Goal: Task Accomplishment & Management: Use online tool/utility

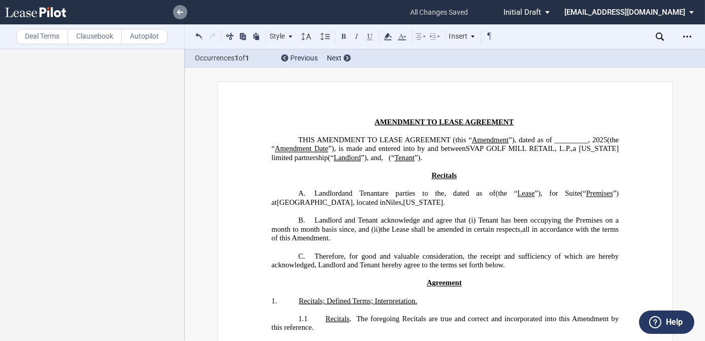
click at [178, 12] on use at bounding box center [180, 12] width 6 height 5
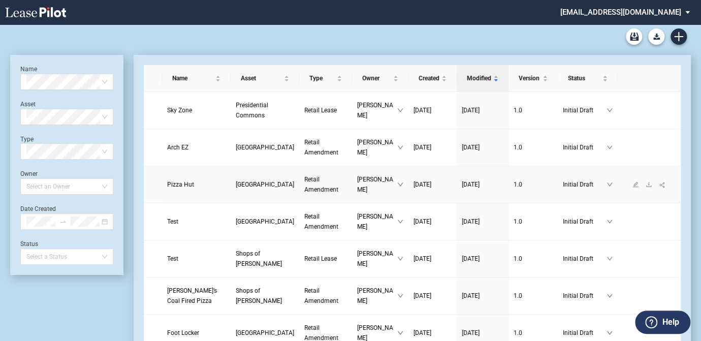
click at [236, 188] on span "[GEOGRAPHIC_DATA]" at bounding box center [265, 184] width 58 height 7
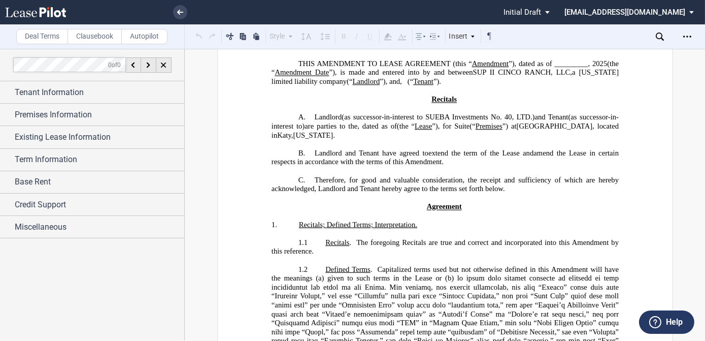
scroll to position [92, 0]
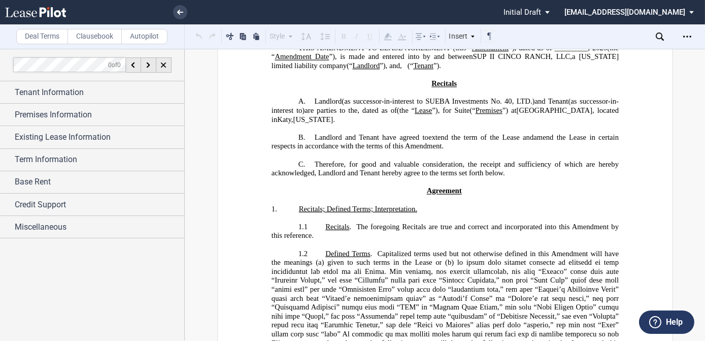
click at [436, 140] on span "extend the term of the Lease and" at bounding box center [480, 137] width 105 height 9
drag, startPoint x: 427, startPoint y: 141, endPoint x: 530, endPoint y: 142, distance: 103.6
click at [530, 142] on p "B. Landlord and Tenant have agreed to extend the term of the Lease and amend th…" at bounding box center [444, 142] width 347 height 18
drag, startPoint x: 530, startPoint y: 142, endPoint x: 507, endPoint y: 157, distance: 27.7
click at [507, 157] on p "﻿" at bounding box center [444, 155] width 347 height 9
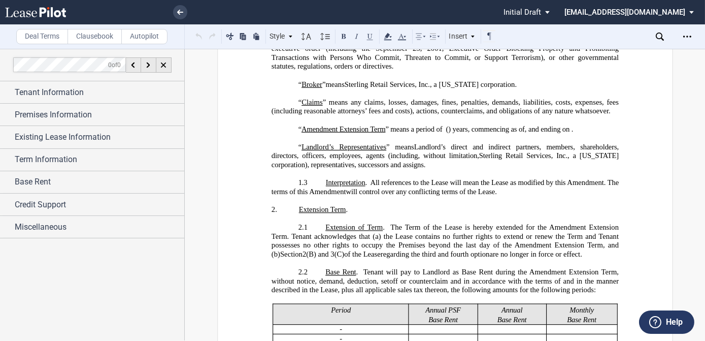
scroll to position [462, 0]
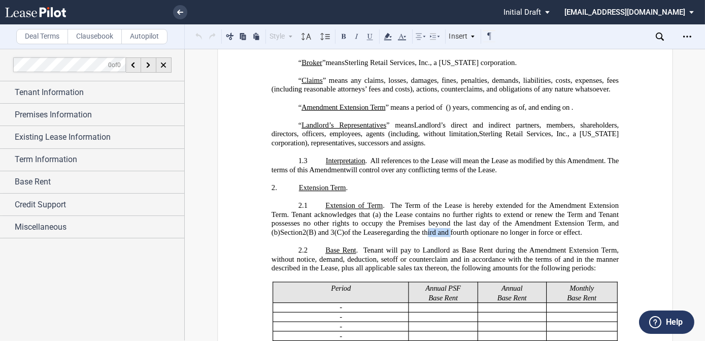
drag, startPoint x: 452, startPoint y: 222, endPoint x: 428, endPoint y: 223, distance: 24.9
click at [428, 228] on span "regarding the third and fourth optionare no longer in force or effect." at bounding box center [481, 232] width 202 height 9
click at [434, 228] on span "regarding the third and fourth optionare no longer in force or effect." at bounding box center [481, 232] width 202 height 9
drag, startPoint x: 426, startPoint y: 222, endPoint x: 474, endPoint y: 224, distance: 47.8
click at [474, 228] on span "regarding the third and fourth optionare no longer in force or effect." at bounding box center [481, 232] width 202 height 9
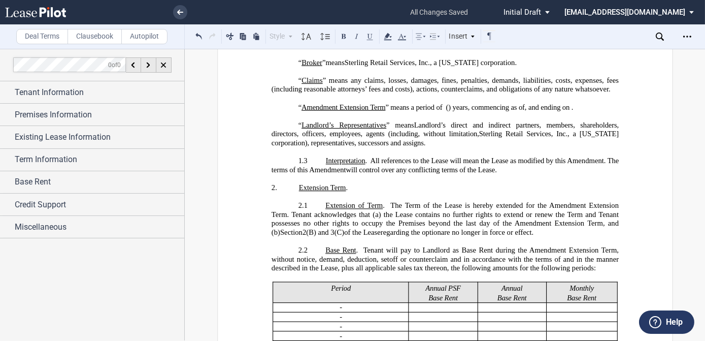
click at [445, 228] on span "regarding the optionare no longer in force or effect." at bounding box center [456, 232] width 153 height 9
click at [428, 228] on span "regarding the option re no longer in force or effect." at bounding box center [456, 232] width 152 height 9
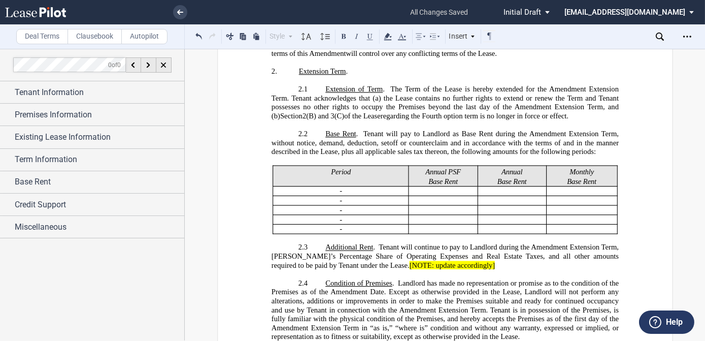
scroll to position [600, 0]
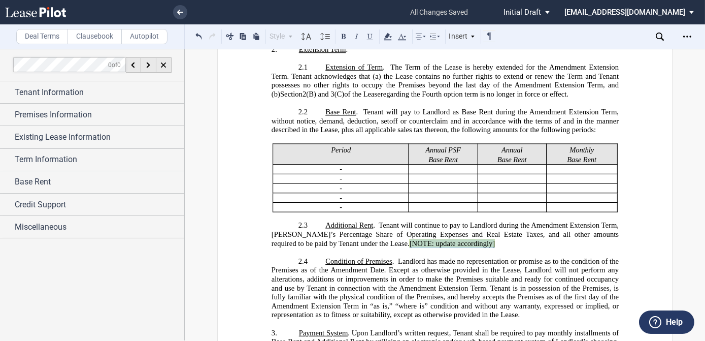
drag, startPoint x: 451, startPoint y: 235, endPoint x: 366, endPoint y: 235, distance: 85.8
click at [366, 235] on p "2.3 Additional Rent . Tenant will continue to pay to Landlord during the ﻿ ﻿ ﻿ …" at bounding box center [444, 234] width 347 height 27
drag, startPoint x: 366, startPoint y: 235, endPoint x: 395, endPoint y: 231, distance: 29.2
click at [395, 231] on span "Amendment Extension Term, Tenant’s Percentage Share of Operating Expenses and R…" at bounding box center [445, 234] width 349 height 26
drag, startPoint x: 451, startPoint y: 233, endPoint x: 367, endPoint y: 238, distance: 84.9
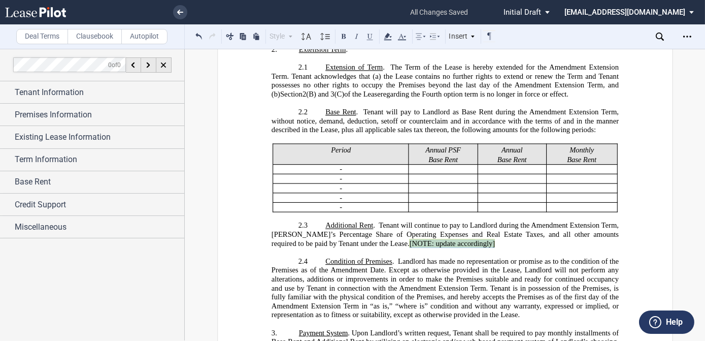
click at [367, 238] on p "2.3 Additional Rent . Tenant will continue to pay to Landlord during the ﻿ ﻿ ﻿ …" at bounding box center [444, 234] width 347 height 27
drag, startPoint x: 367, startPoint y: 238, endPoint x: 397, endPoint y: 235, distance: 30.6
click at [409, 239] on span "[NOTE: update accordingly]" at bounding box center [452, 243] width 86 height 9
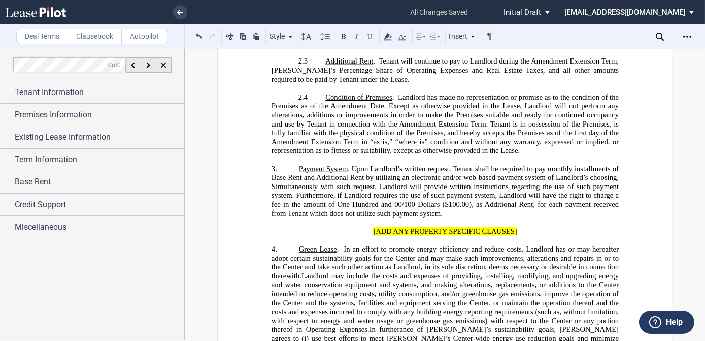
scroll to position [785, 0]
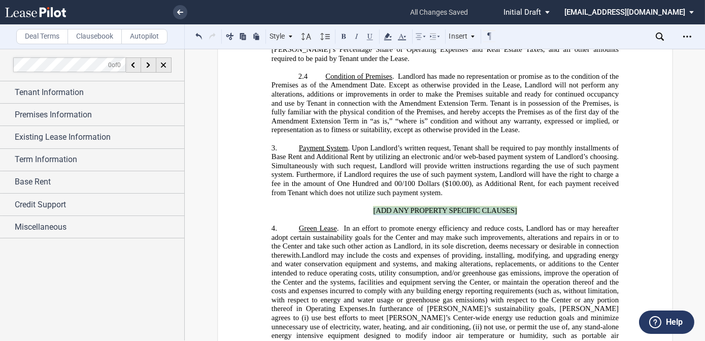
drag, startPoint x: 523, startPoint y: 197, endPoint x: 373, endPoint y: 190, distance: 149.9
drag, startPoint x: 373, startPoint y: 190, endPoint x: 410, endPoint y: 197, distance: 37.7
click at [410, 206] on span "[ADD ANY PROPERTY SPECIFIC CLAUSES]" at bounding box center [445, 210] width 144 height 9
drag, startPoint x: 513, startPoint y: 195, endPoint x: 369, endPoint y: 193, distance: 144.2
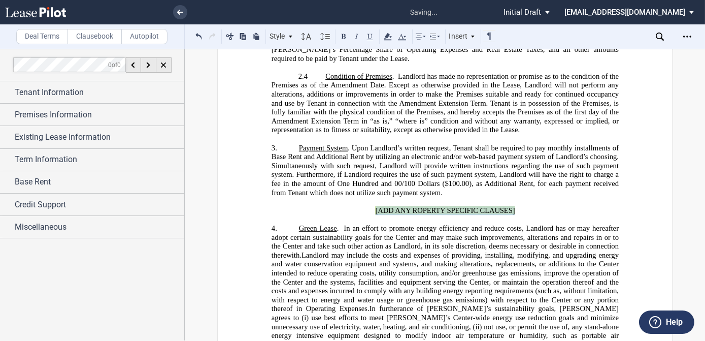
click at [369, 206] on p "[ADD ANY ROPERTY SPECIFIC CLAUSES]" at bounding box center [444, 210] width 347 height 9
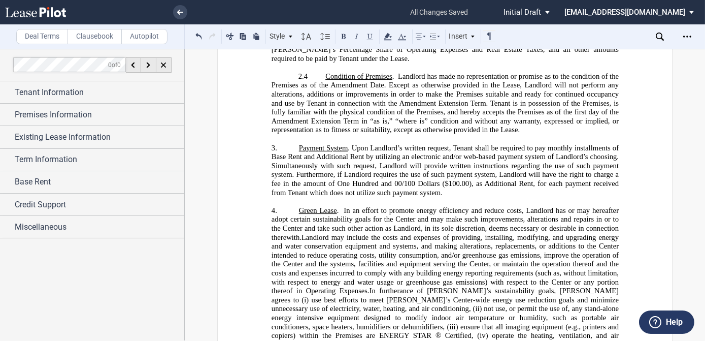
click at [299, 144] on span "Payment System" at bounding box center [323, 148] width 49 height 9
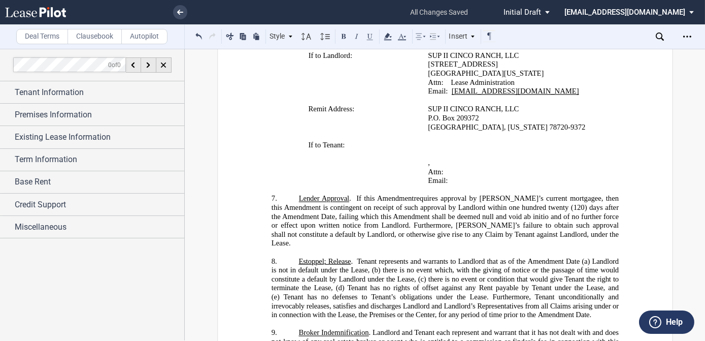
scroll to position [1292, 0]
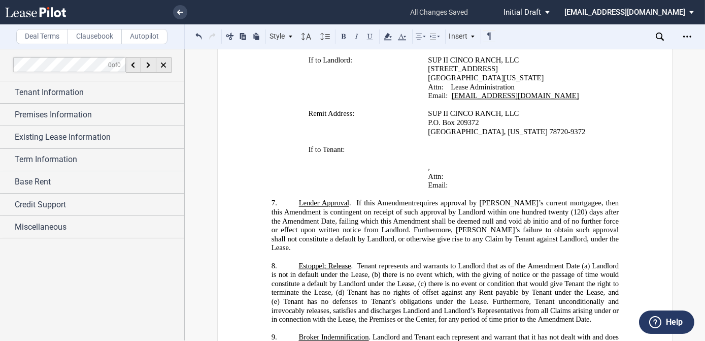
click at [294, 217] on span "Amendment shall be deemed null and void ab initio and of no further force or ef…" at bounding box center [445, 234] width 349 height 35
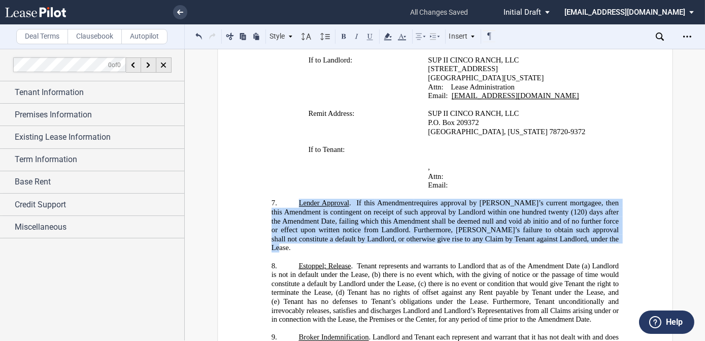
drag, startPoint x: 289, startPoint y: 198, endPoint x: 298, endPoint y: 157, distance: 41.6
click at [298, 199] on p "7. Lender Approval . If this ﻿ ﻿ ﻿ ﻿ Amendment requires approval by Landlord’s …" at bounding box center [444, 226] width 347 height 54
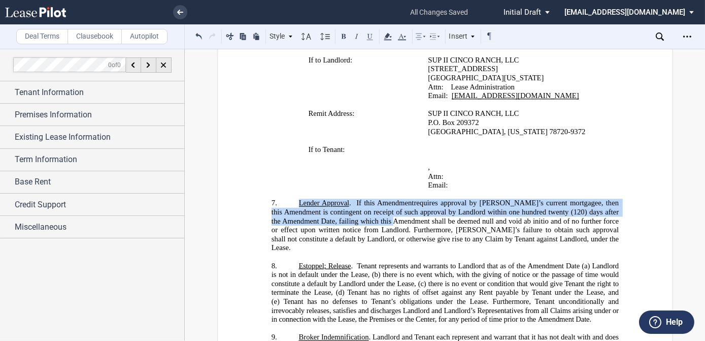
drag, startPoint x: 298, startPoint y: 157, endPoint x: 376, endPoint y: 168, distance: 78.9
click at [376, 208] on span "Amendment is contingent on receipt of such approval by Landlord within one hund…" at bounding box center [445, 216] width 349 height 17
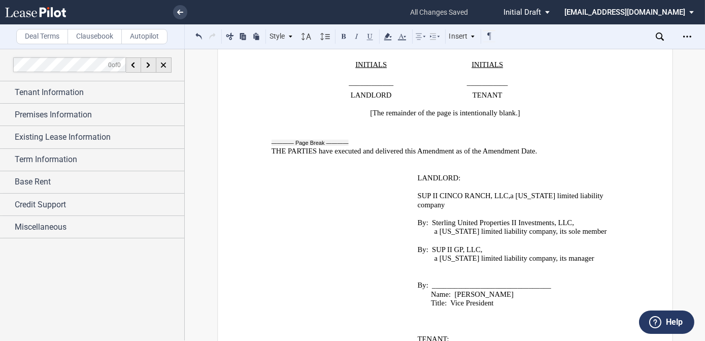
scroll to position [2027, 0]
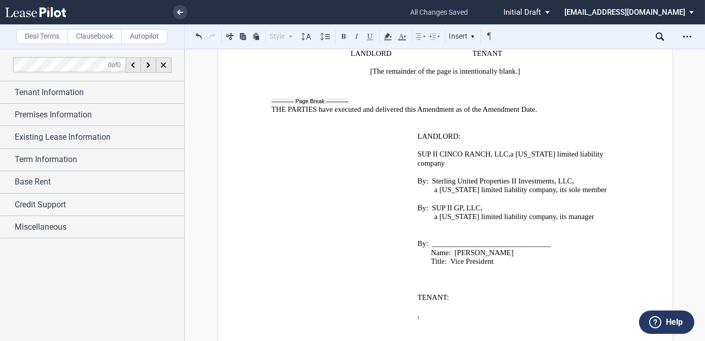
drag, startPoint x: 548, startPoint y: 285, endPoint x: 451, endPoint y: 285, distance: 97.0
drag, startPoint x: 548, startPoint y: 294, endPoint x: 444, endPoint y: 295, distance: 104.1
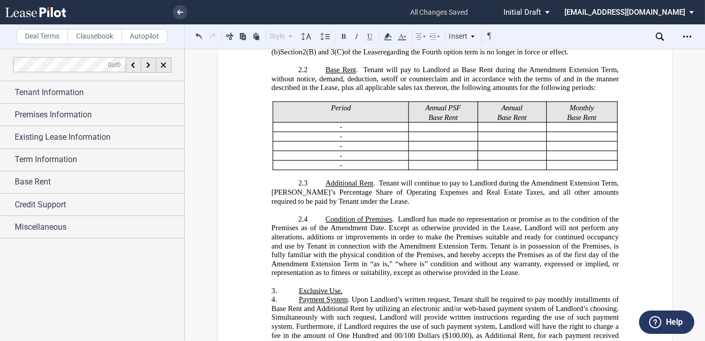
scroll to position [596, 0]
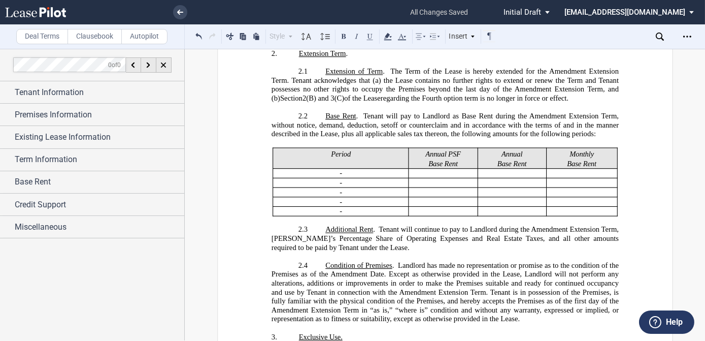
click at [353, 333] on p "3. ﻿Exclusive Use." at bounding box center [444, 337] width 347 height 9
drag, startPoint x: 338, startPoint y: 327, endPoint x: 348, endPoint y: 326, distance: 10.3
click at [348, 333] on p "3. ﻿Exclusive Use." at bounding box center [444, 337] width 347 height 9
click at [357, 333] on p "3. ﻿Exclusive Use ." at bounding box center [444, 337] width 347 height 9
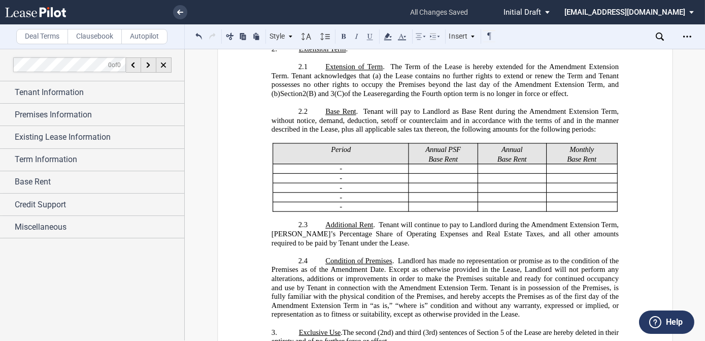
scroll to position [646, 0]
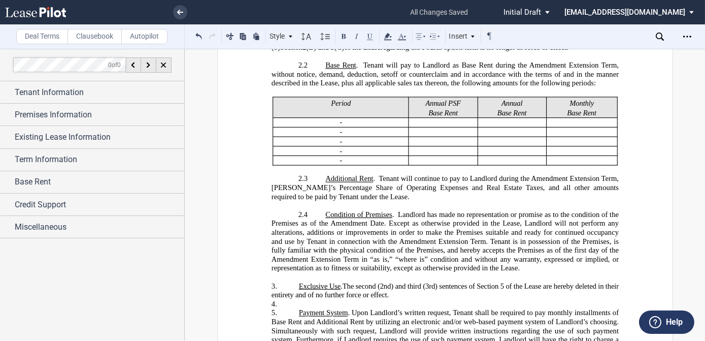
click at [407, 282] on p "3. ﻿Exclusive Use . The second (2nd) and third (3rd) sentences of Section 5 of …" at bounding box center [444, 291] width 347 height 18
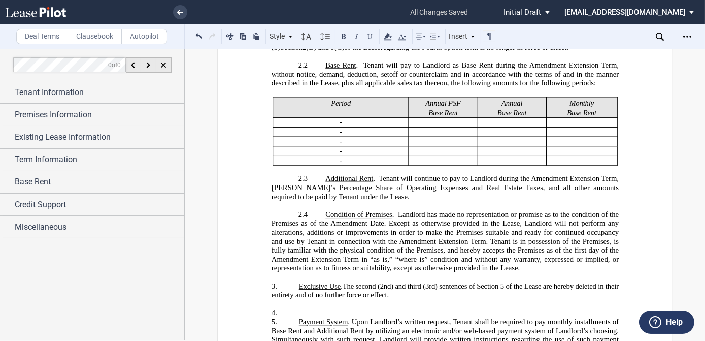
click at [535, 282] on span "The second (2nd) and third (3rd) sentences of Section 5 of the Lease are hereby…" at bounding box center [445, 290] width 349 height 17
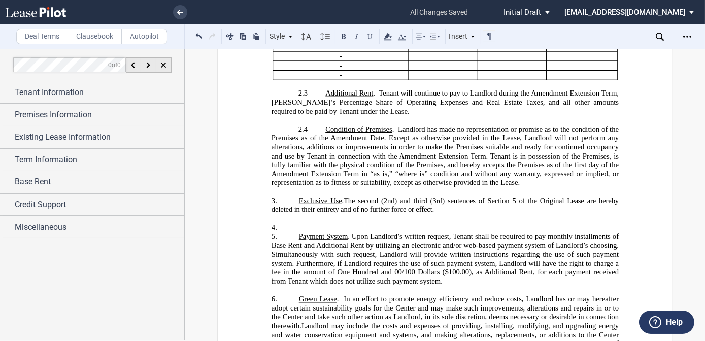
scroll to position [738, 0]
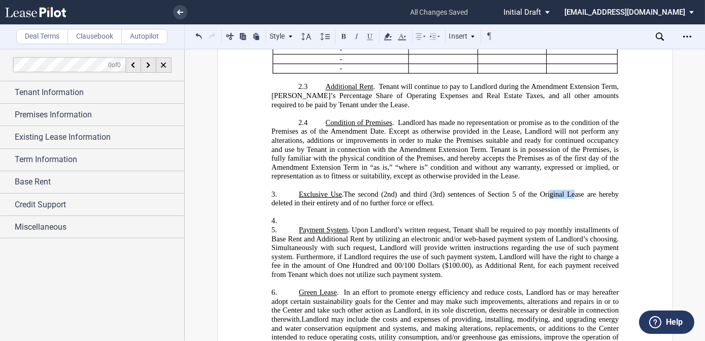
drag, startPoint x: 563, startPoint y: 180, endPoint x: 538, endPoint y: 181, distance: 25.4
click at [538, 190] on span "The second (2nd) and third (3rd) sentences of Section 5 of the Original Lease a…" at bounding box center [445, 198] width 349 height 17
click at [301, 217] on p "4. ​" at bounding box center [444, 221] width 347 height 9
click at [103, 35] on label "Clausebook" at bounding box center [95, 36] width 54 height 15
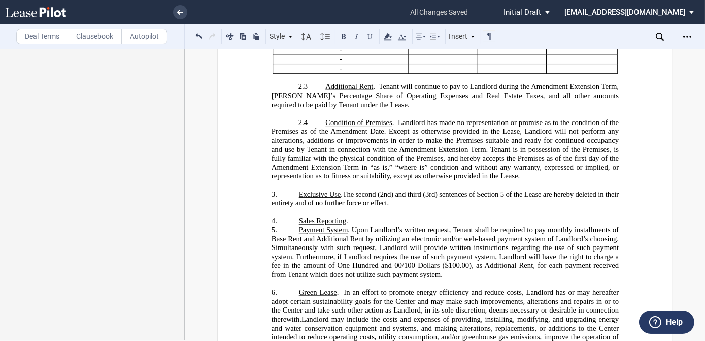
click at [364, 217] on p "4. ​ Sales Reporting ." at bounding box center [444, 221] width 347 height 9
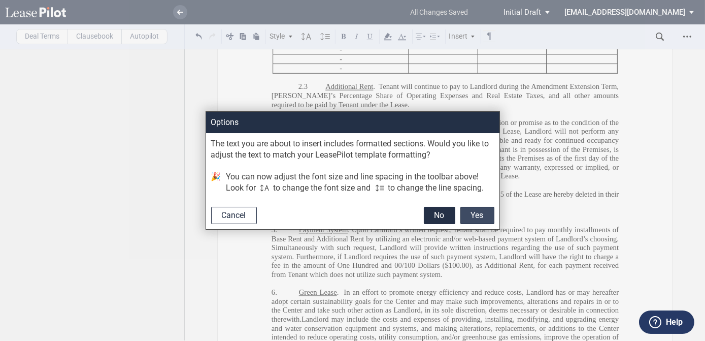
click at [475, 213] on button "Yes" at bounding box center [478, 215] width 34 height 17
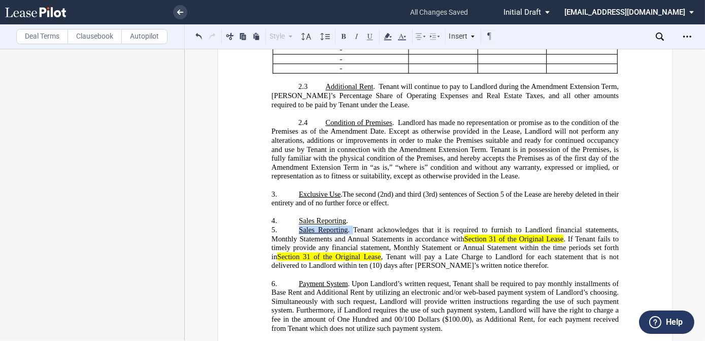
drag, startPoint x: 351, startPoint y: 215, endPoint x: 279, endPoint y: 216, distance: 72.6
click at [279, 225] on p "5. Sales Reporting . Tenant acknowledges that it is required to furnish to Land…" at bounding box center [444, 247] width 347 height 45
drag, startPoint x: 279, startPoint y: 216, endPoint x: 345, endPoint y: 216, distance: 66.5
click at [345, 225] on span "Sales Reporting . Tenant acknowledges that it is required to furnish to Landlor…" at bounding box center [445, 247] width 349 height 44
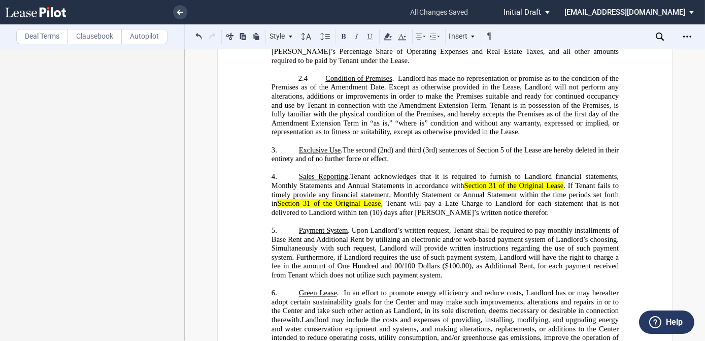
scroll to position [785, 0]
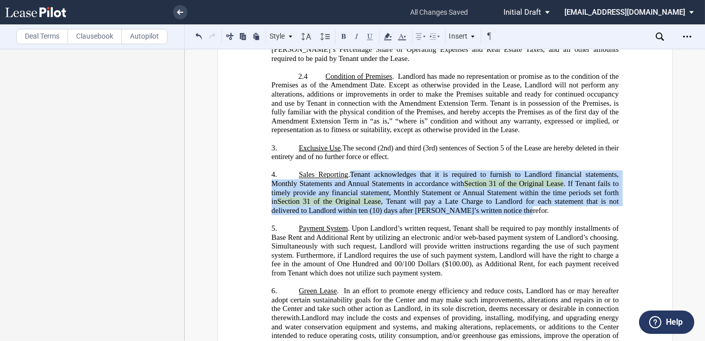
drag, startPoint x: 483, startPoint y: 194, endPoint x: 353, endPoint y: 160, distance: 134.2
click at [353, 171] on span "﻿ Tenant acknowledges that it is required to furnish to Landlord financial stat…" at bounding box center [445, 193] width 349 height 44
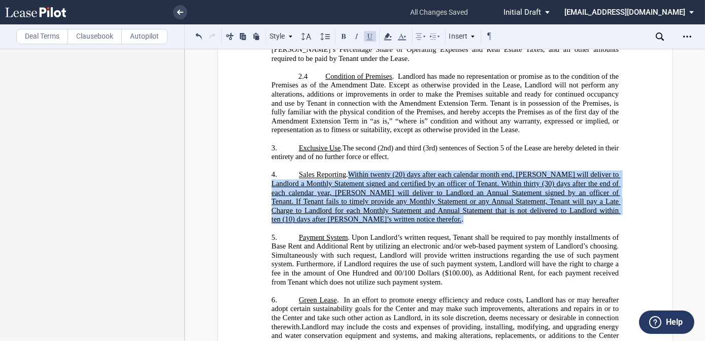
drag, startPoint x: 340, startPoint y: 204, endPoint x: 347, endPoint y: 160, distance: 44.2
click at [347, 171] on p "4. ​ Sales Reporting . ﻿ Within twenty (20) days after each calendar month end,…" at bounding box center [444, 198] width 347 height 54
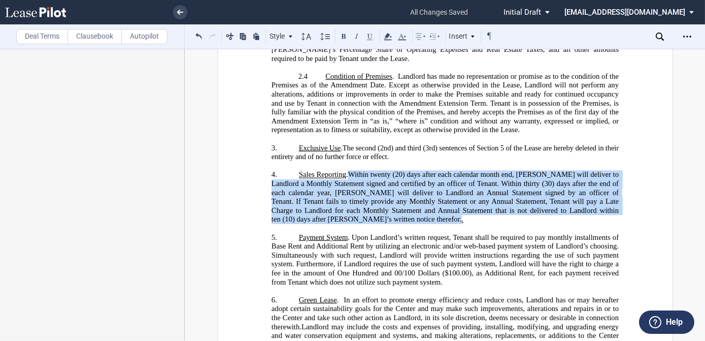
click at [500, 171] on span "Within twenty (20) days after each calendar month end, Tenant will deliver to L…" at bounding box center [445, 197] width 349 height 53
click at [492, 177] on span "Within twenty (20) days after each calendar month end, Tenant will deliver to L…" at bounding box center [445, 197] width 349 height 53
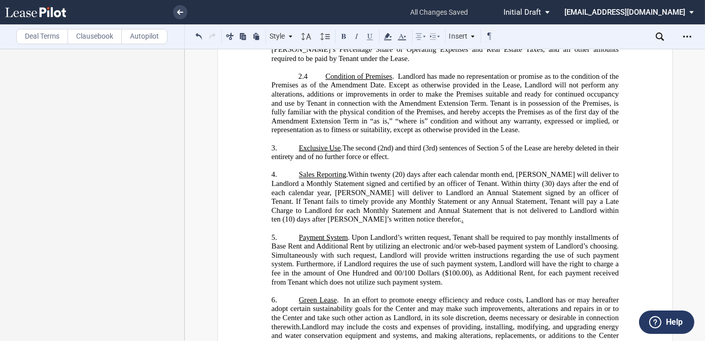
click at [341, 206] on p "4. ​ Sales Reporting . ﻿ Within twenty (20) days after each calendar month end,…" at bounding box center [444, 198] width 347 height 54
click at [349, 194] on span "Within twenty (20) days after each calendar month end, Tenant will deliver to L…" at bounding box center [445, 197] width 349 height 53
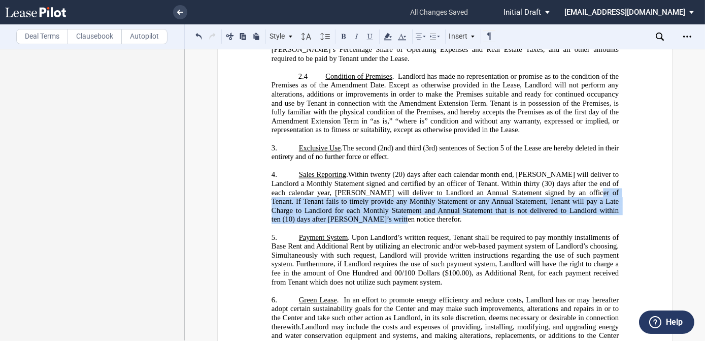
drag, startPoint x: 339, startPoint y: 201, endPoint x: 567, endPoint y: 179, distance: 229.0
click at [567, 179] on p "4. ​ Sales Reporting . ﻿ Within twenty (20) days after each calendar month end,…" at bounding box center [444, 198] width 347 height 54
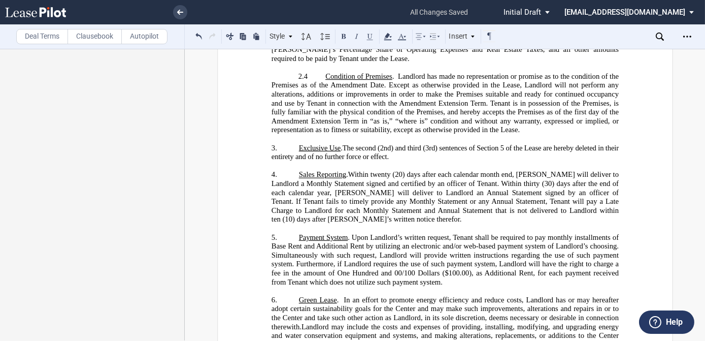
drag, startPoint x: 567, startPoint y: 179, endPoint x: 574, endPoint y: 179, distance: 6.6
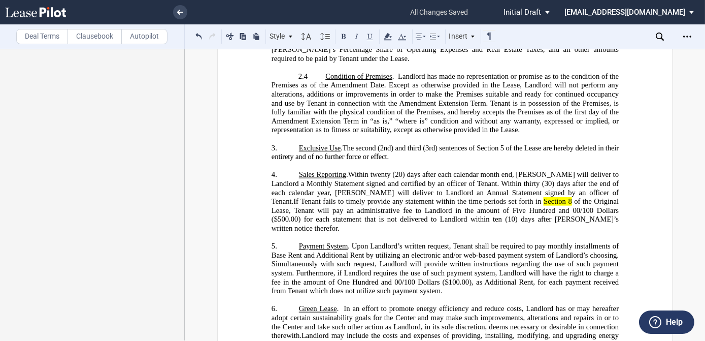
click at [544, 198] on span "If Tenant fails to timely provide any statement within the time periods set for…" at bounding box center [419, 202] width 250 height 9
click at [565, 176] on span "Within twenty (20) days after each calendar month end, Tenant will deliver to L…" at bounding box center [445, 202] width 349 height 62
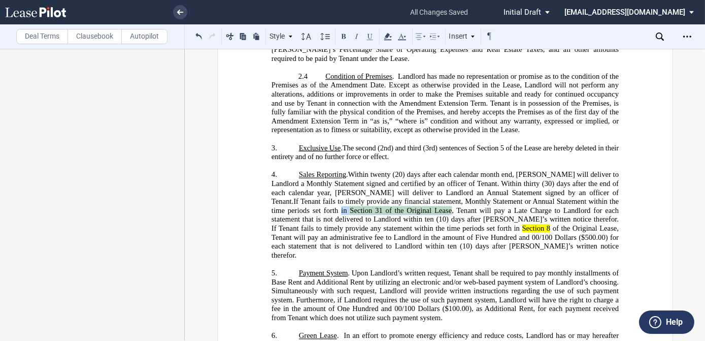
drag, startPoint x: 269, startPoint y: 196, endPoint x: 379, endPoint y: 191, distance: 110.3
click at [380, 198] on span "If Tenant fails to timely provide any financial statement, Monthly Statement or…" at bounding box center [445, 211] width 349 height 26
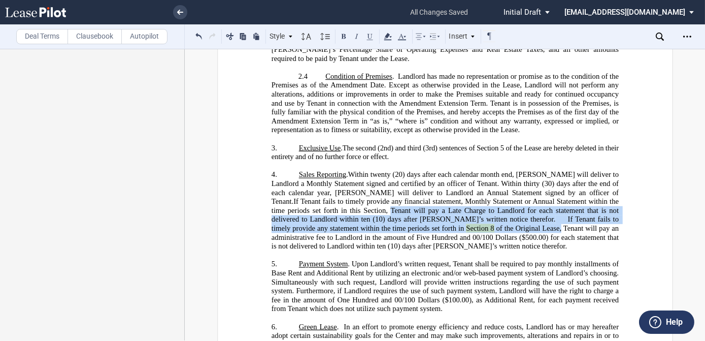
drag, startPoint x: 443, startPoint y: 212, endPoint x: 308, endPoint y: 195, distance: 135.6
click at [308, 195] on span "Within twenty (20) days after each calendar month end, Tenant will deliver to L…" at bounding box center [445, 211] width 349 height 80
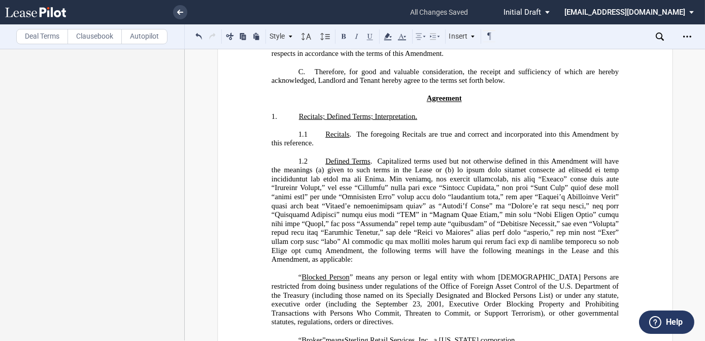
scroll to position [231, 0]
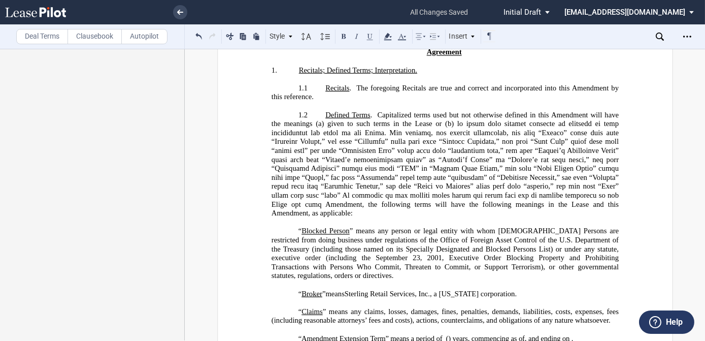
click at [298, 218] on p "﻿" at bounding box center [444, 222] width 347 height 9
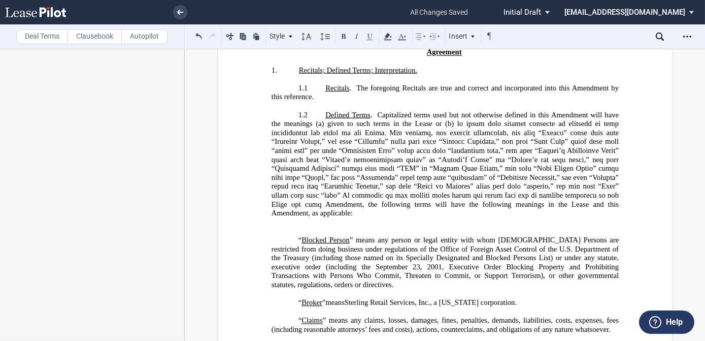
drag, startPoint x: 292, startPoint y: 218, endPoint x: 276, endPoint y: 213, distance: 16.9
drag, startPoint x: 276, startPoint y: 213, endPoint x: 291, endPoint y: 223, distance: 18.5
click at [291, 226] on p "﻿" at bounding box center [444, 230] width 347 height 9
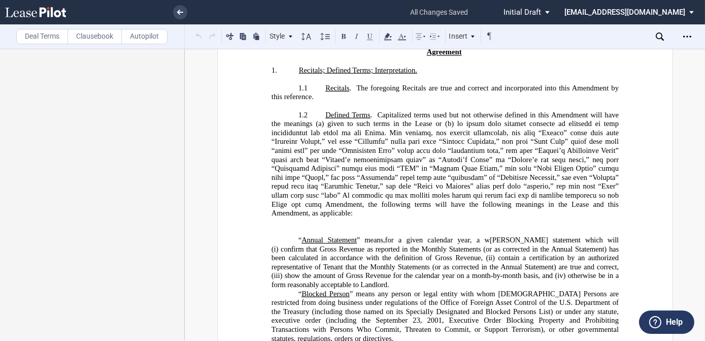
click at [326, 271] on p "“ Annual Statement ” means, for a given calendar year, a w ritten statement whi…" at bounding box center [444, 263] width 347 height 54
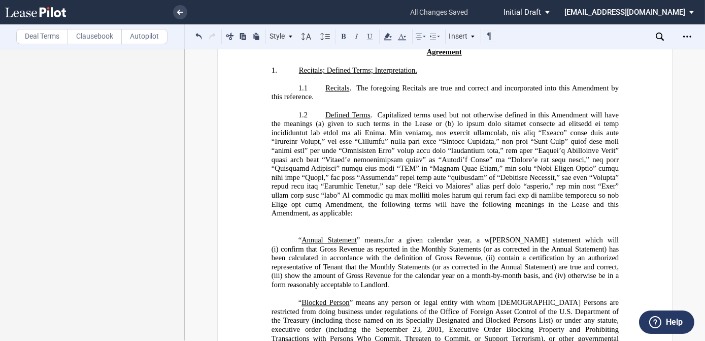
click at [314, 218] on p "﻿" at bounding box center [444, 222] width 347 height 9
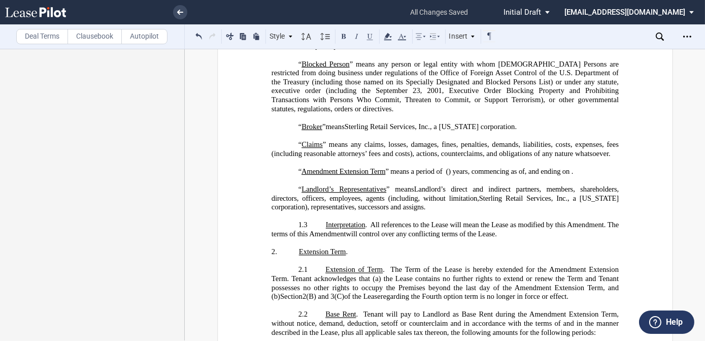
scroll to position [462, 0]
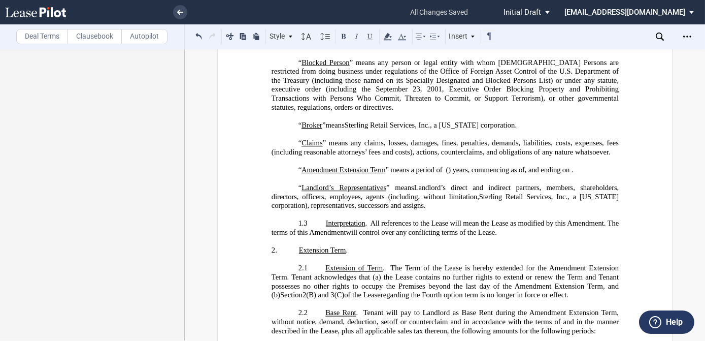
click at [434, 198] on p "“ Landlord’s Representatives ” means Landlord’s direct and indirect partners, m…" at bounding box center [444, 196] width 347 height 27
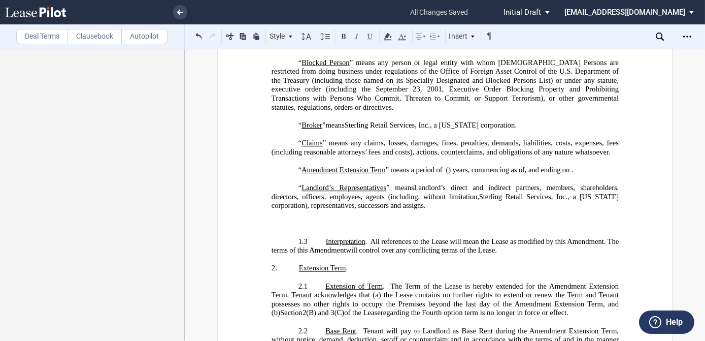
click at [299, 219] on p "﻿" at bounding box center [444, 223] width 347 height 9
drag, startPoint x: 299, startPoint y: 212, endPoint x: 297, endPoint y: 219, distance: 7.9
click at [297, 228] on p "﻿" at bounding box center [444, 232] width 347 height 9
click at [297, 219] on p "﻿" at bounding box center [444, 223] width 347 height 9
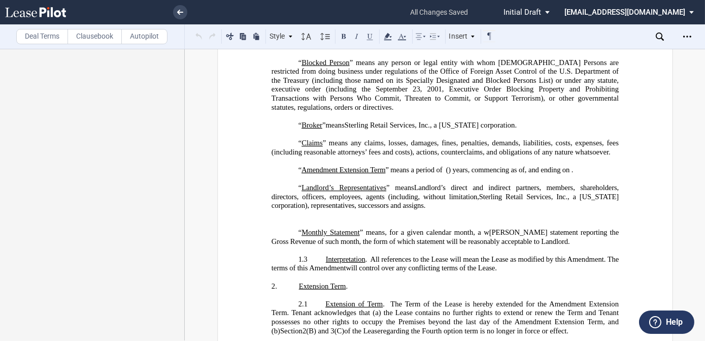
click at [302, 219] on p "﻿" at bounding box center [444, 223] width 347 height 9
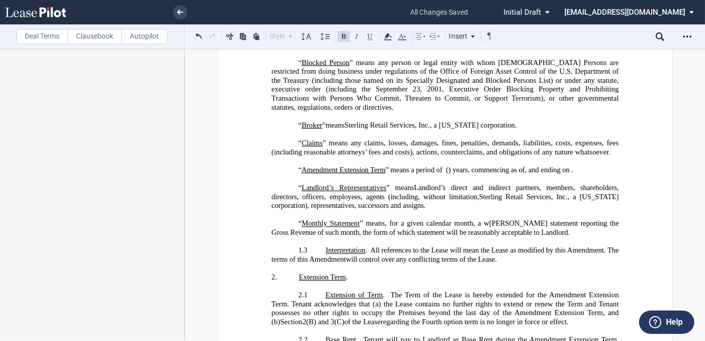
click at [492, 223] on span "[PERSON_NAME] statement reporting the Gross Revenue of such month, the form of …" at bounding box center [445, 227] width 349 height 17
click at [386, 166] on p "“ ﻿ ﻿ ﻿ ﻿ Amendment Extension Term ” means a period of _____ (___) years ﻿ ﻿ ( …" at bounding box center [444, 170] width 347 height 9
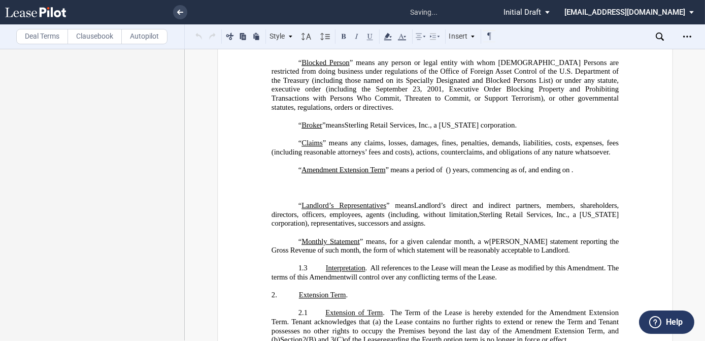
click at [309, 183] on p "﻿" at bounding box center [444, 187] width 347 height 9
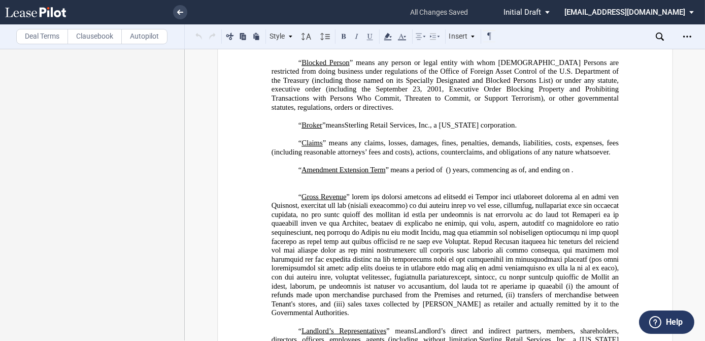
click at [337, 175] on p "﻿" at bounding box center [444, 178] width 347 height 9
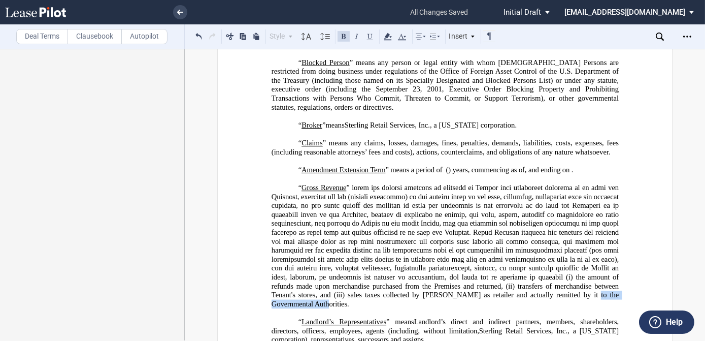
drag, startPoint x: 302, startPoint y: 292, endPoint x: 575, endPoint y: 285, distance: 273.8
click at [575, 290] on span "sales taxes collected by Tenant as retailer and actually remitted by it to the …" at bounding box center [445, 298] width 349 height 17
click at [389, 40] on use at bounding box center [388, 36] width 8 height 7
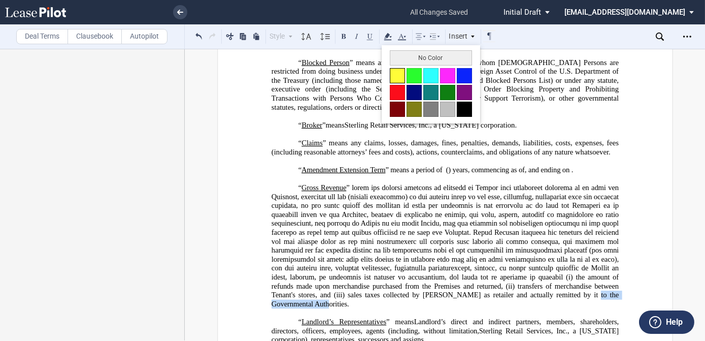
click at [394, 77] on button at bounding box center [397, 75] width 15 height 15
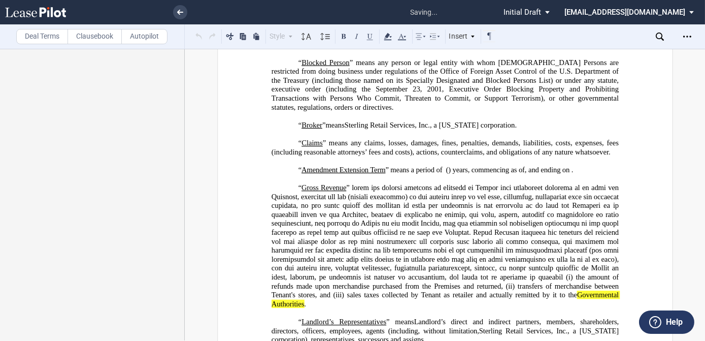
click at [375, 207] on span at bounding box center [445, 232] width 349 height 98
drag, startPoint x: 444, startPoint y: 214, endPoint x: 425, endPoint y: 217, distance: 19.5
click at [425, 217] on span at bounding box center [445, 232] width 349 height 98
click at [388, 36] on use at bounding box center [388, 36] width 8 height 7
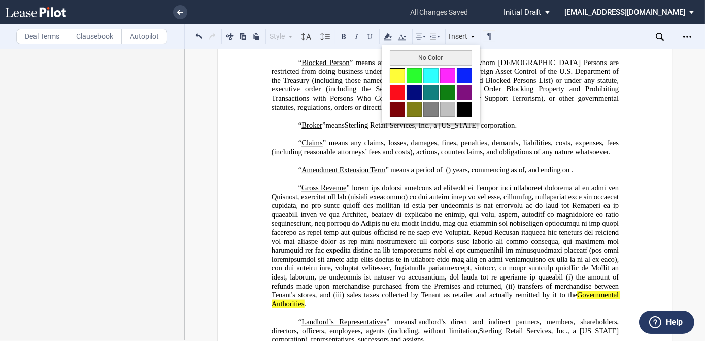
click at [397, 72] on button at bounding box center [397, 75] width 15 height 15
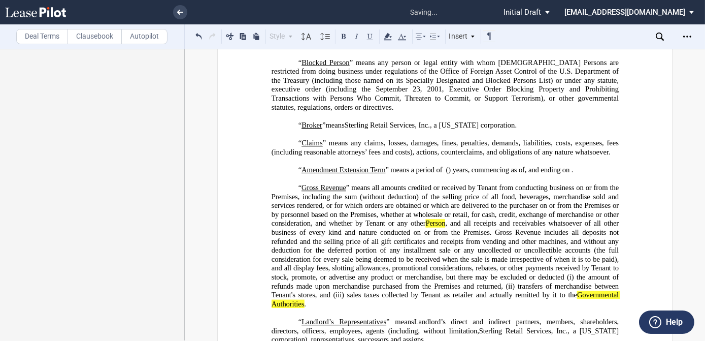
click at [410, 192] on span "” means all amounts credited or received by Tenant from conducting business on …" at bounding box center [445, 232] width 349 height 98
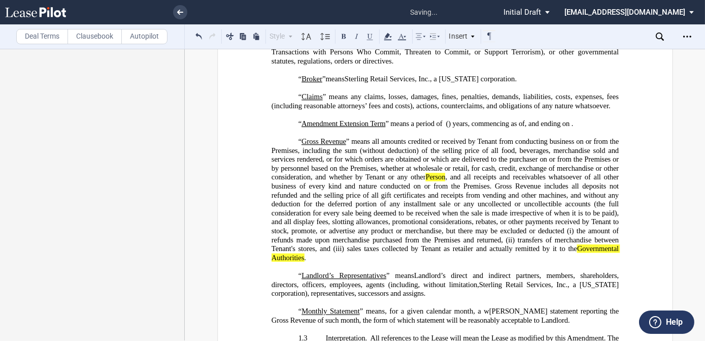
scroll to position [554, 0]
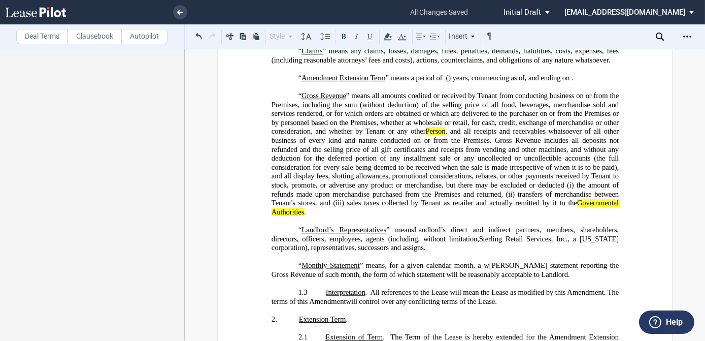
click at [531, 261] on p "“ Monthly Statement ” means, for a given calendar month, a w ritten statement r…" at bounding box center [444, 270] width 347 height 18
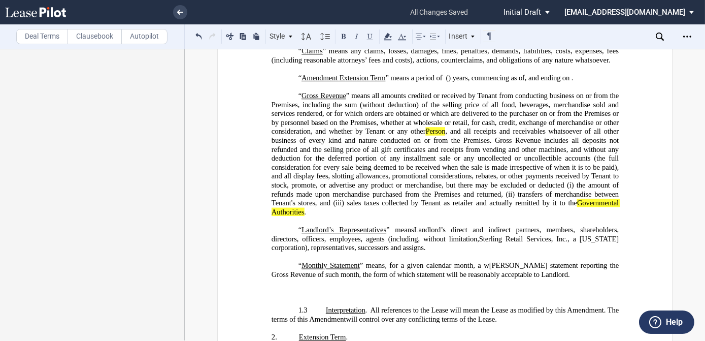
scroll to position [562, 0]
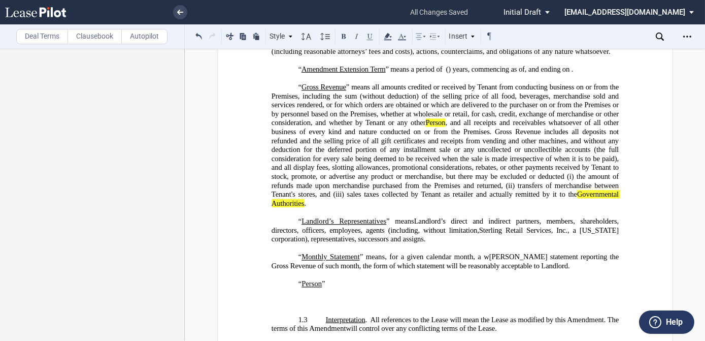
click at [363, 66] on p "“ ﻿ ﻿ ﻿ ﻿ Amendment Extension Term ” means a period of _____ (___) years ﻿ ﻿ ( …" at bounding box center [444, 69] width 347 height 9
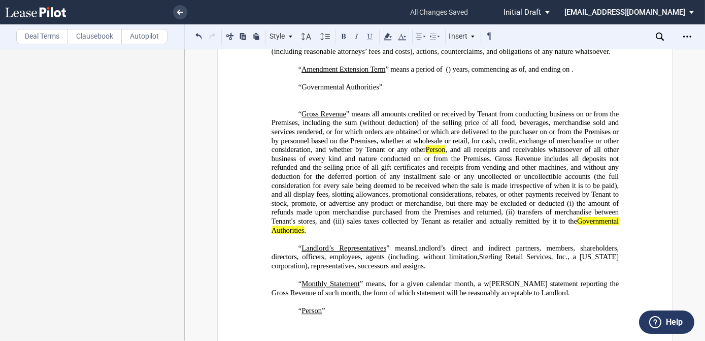
drag, startPoint x: 382, startPoint y: 78, endPoint x: 299, endPoint y: 77, distance: 83.3
click at [299, 83] on p "“﻿Governmental Authorities” ﻿" at bounding box center [444, 92] width 347 height 18
drag, startPoint x: 298, startPoint y: 79, endPoint x: 377, endPoint y: 81, distance: 79.2
click at [377, 83] on span "“﻿Governmental Authorities”" at bounding box center [340, 87] width 84 height 9
click at [389, 36] on icon at bounding box center [388, 36] width 12 height 12
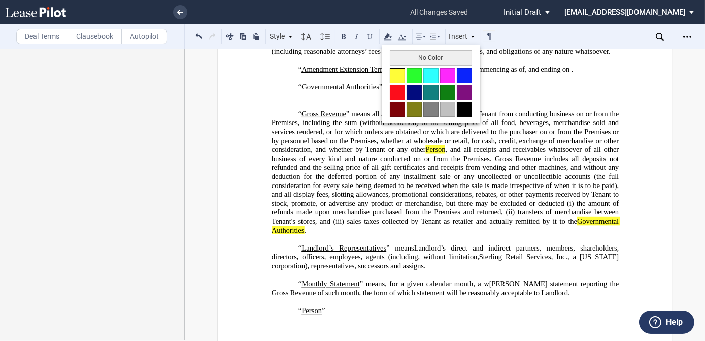
click at [395, 70] on button at bounding box center [397, 75] width 15 height 15
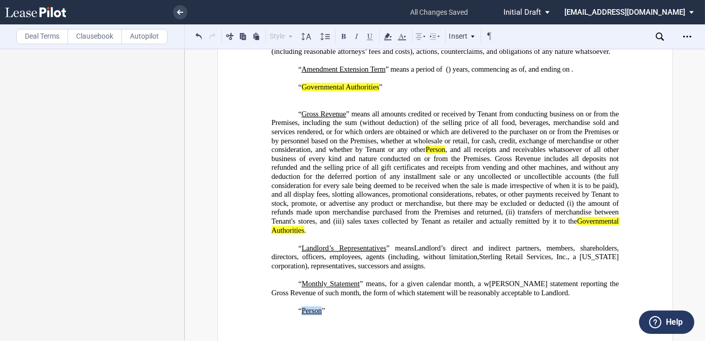
drag, startPoint x: 319, startPoint y: 292, endPoint x: 301, endPoint y: 289, distance: 18.6
click at [299, 306] on span "﻿“ Person ”" at bounding box center [311, 310] width 27 height 9
click at [386, 38] on icon at bounding box center [388, 36] width 12 height 12
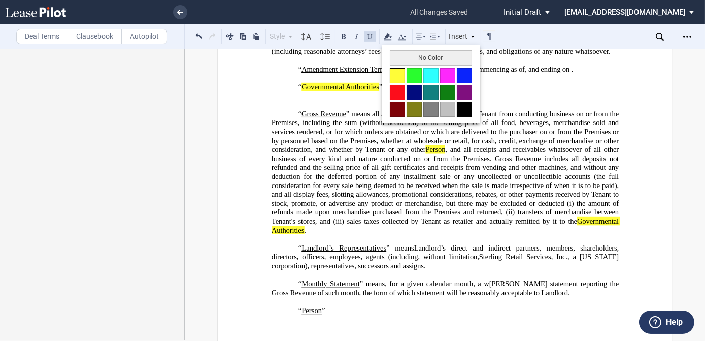
click at [397, 71] on button at bounding box center [397, 75] width 15 height 15
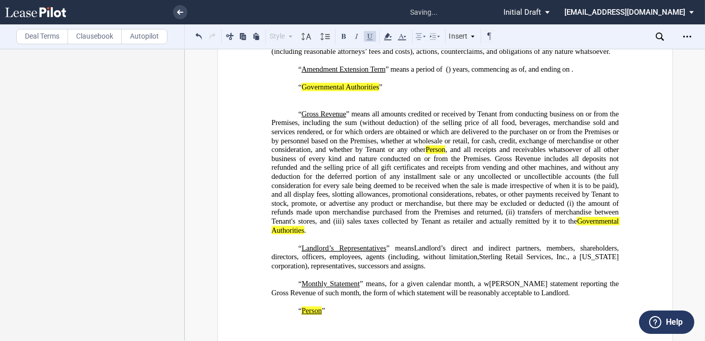
click at [360, 119] on span "” means all amounts credited or received by Tenant from conducting business on …" at bounding box center [445, 159] width 349 height 98
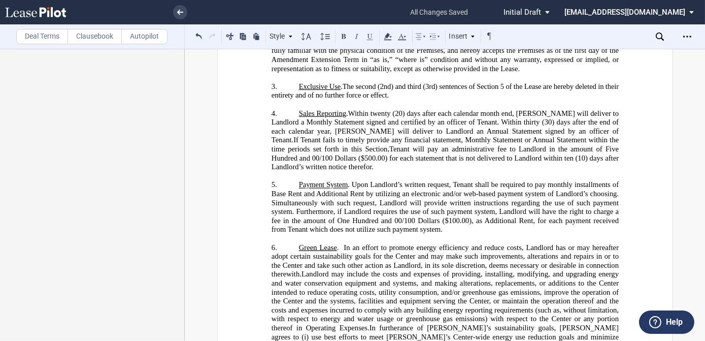
scroll to position [1116, 0]
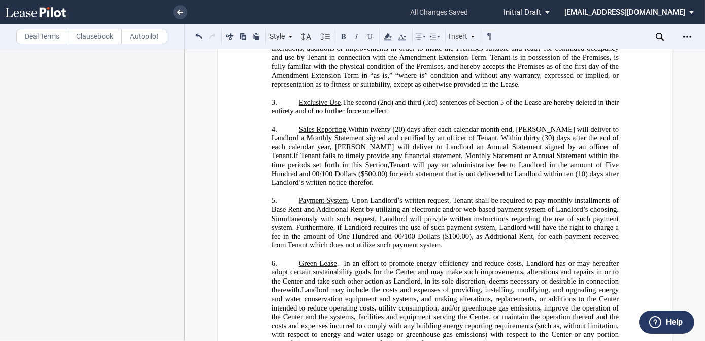
click at [321, 154] on p "4. ​ Sales Reporting . ﻿ Within twenty (20) days after each calendar month end,…" at bounding box center [444, 156] width 347 height 62
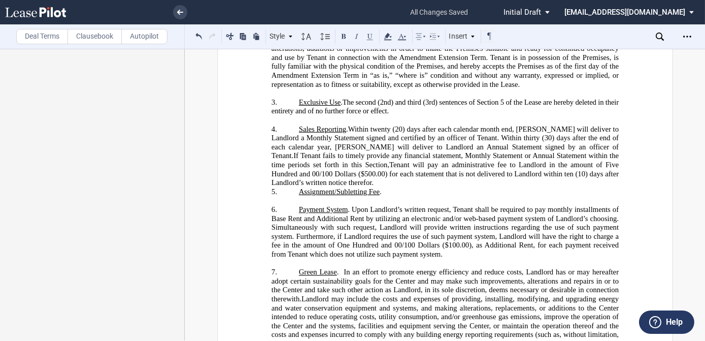
click at [317, 153] on p "4. ​ Sales Reporting . ﻿ Within twenty (20) days after each calendar month end,…" at bounding box center [444, 156] width 347 height 62
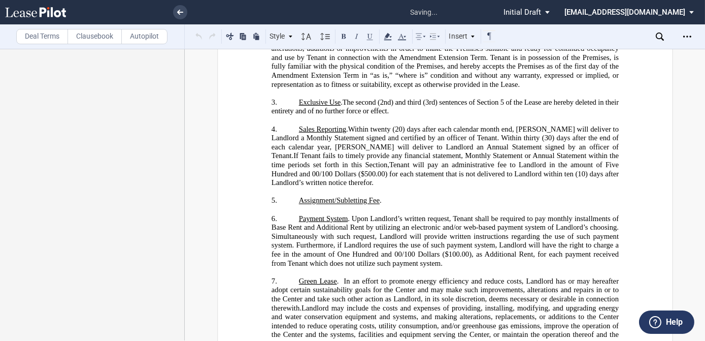
click at [397, 197] on p "5. ​ Assignment/Subletting Fee ." at bounding box center [444, 201] width 347 height 9
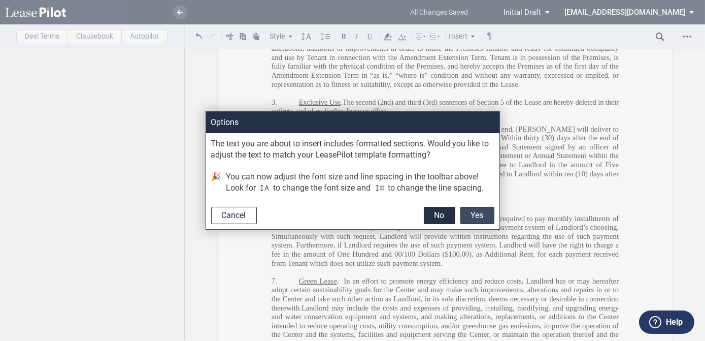
click at [480, 215] on button "Yes" at bounding box center [478, 215] width 34 height 17
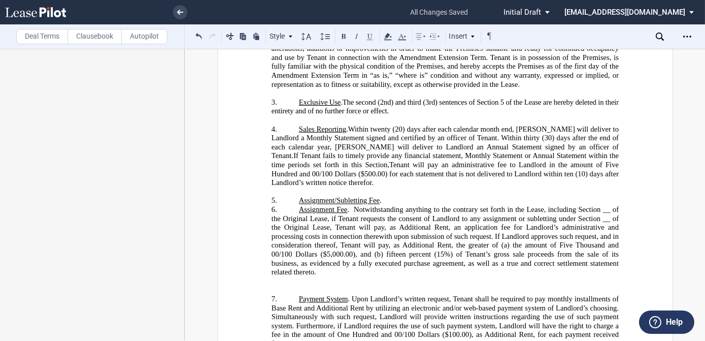
drag, startPoint x: 387, startPoint y: 169, endPoint x: 311, endPoint y: 169, distance: 75.7
click at [309, 197] on p "5. ​ Assignment/Subletting Fee ." at bounding box center [444, 201] width 347 height 9
click at [383, 197] on p "5. ​ Assignment/Subletting Fee ." at bounding box center [444, 201] width 347 height 9
drag, startPoint x: 383, startPoint y: 171, endPoint x: 310, endPoint y: 169, distance: 73.6
click at [310, 197] on p "5. ​ Assignment/Subletting Fee ." at bounding box center [444, 201] width 347 height 9
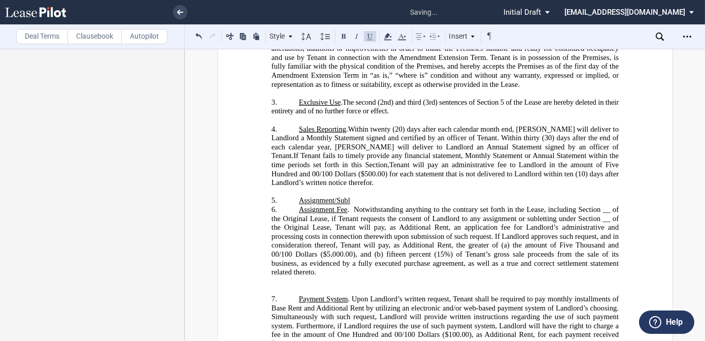
click at [295, 205] on p "6. Assignment Fee . Notwithstanding anything to the contrary set forth in the L…" at bounding box center [444, 241] width 347 height 72
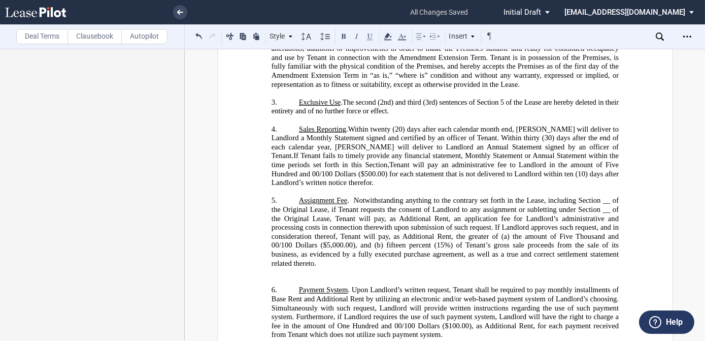
click at [599, 197] on span "Notwithstanding anything to the contrary set forth in the Lease, including Sect…" at bounding box center [445, 205] width 349 height 17
drag, startPoint x: 306, startPoint y: 179, endPoint x: 280, endPoint y: 179, distance: 25.4
click at [280, 197] on span "Notwithstanding anything to the contrary set forth in the Lease, including Sect…" at bounding box center [445, 205] width 349 height 17
click at [586, 205] on span "f Tenant requests the consent of Landlord to any assignment or subletting under…" at bounding box center [445, 236] width 349 height 62
drag, startPoint x: 295, startPoint y: 187, endPoint x: 269, endPoint y: 187, distance: 26.4
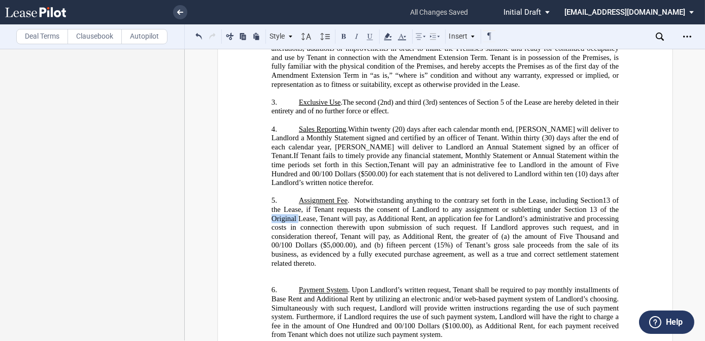
click at [271, 205] on span "f Tenant requests the consent of Landlord to any assignment or subletting under…" at bounding box center [445, 236] width 349 height 62
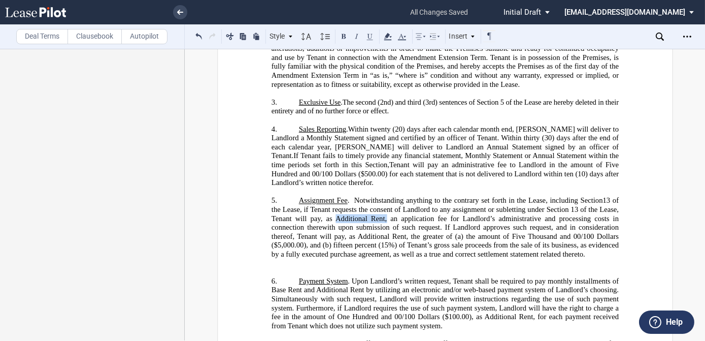
drag, startPoint x: 333, startPoint y: 189, endPoint x: 383, endPoint y: 189, distance: 50.8
click at [383, 205] on span "f Tenant requests the consent of Landlord to any assignment or subletting under…" at bounding box center [445, 231] width 349 height 53
click at [388, 33] on use at bounding box center [388, 36] width 8 height 7
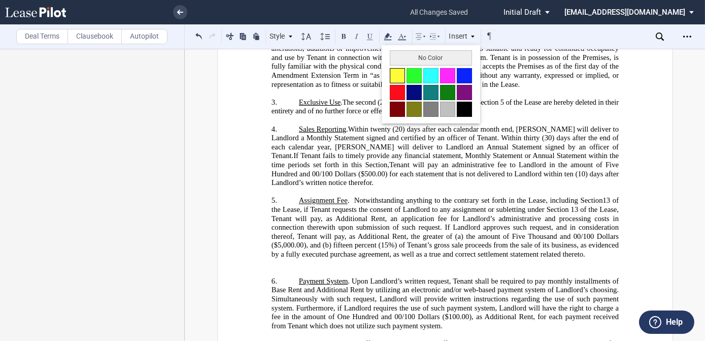
click at [395, 79] on button at bounding box center [397, 75] width 15 height 15
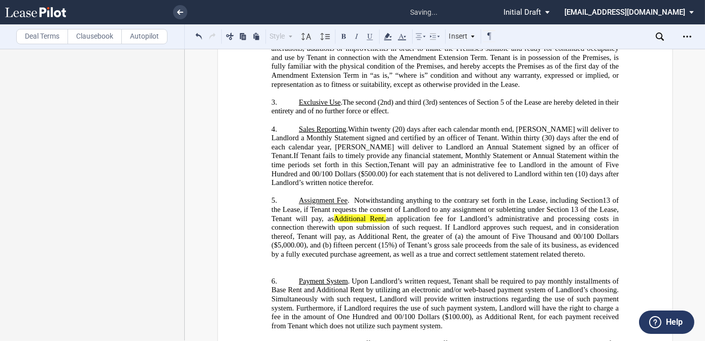
click at [418, 205] on span "f Tenant requests the consent of Landlord to any assignment or subletting under…" at bounding box center [445, 231] width 349 height 53
drag, startPoint x: 385, startPoint y: 186, endPoint x: 330, endPoint y: 184, distance: 55.4
click at [330, 205] on span "f Tenant requests the consent of Landlord to any assignment or subletting under…" at bounding box center [445, 231] width 349 height 53
click at [388, 36] on use at bounding box center [388, 36] width 8 height 7
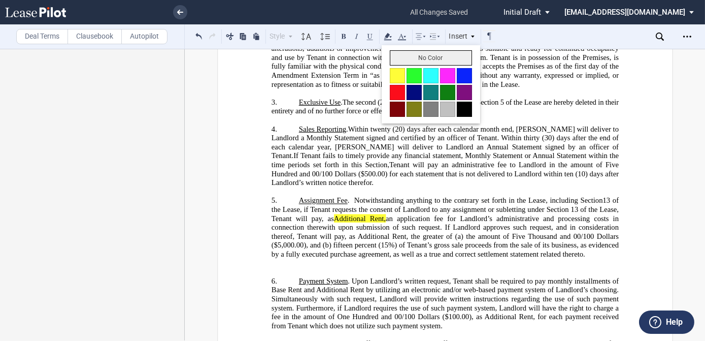
click at [396, 58] on button "No Color" at bounding box center [431, 57] width 82 height 15
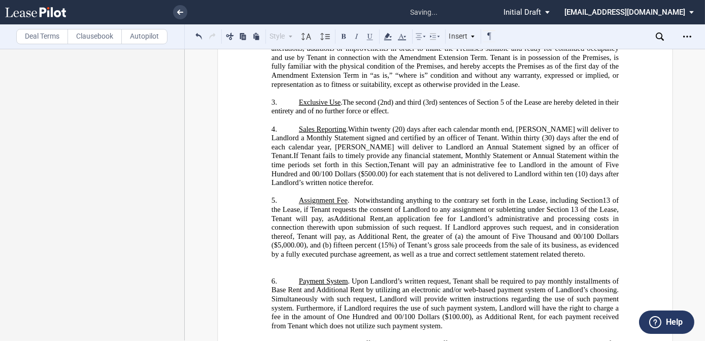
click at [411, 205] on span "f Tenant requests the consent of Landlord to any assignment or subletting under…" at bounding box center [445, 231] width 349 height 53
click at [336, 259] on p "﻿" at bounding box center [444, 263] width 347 height 9
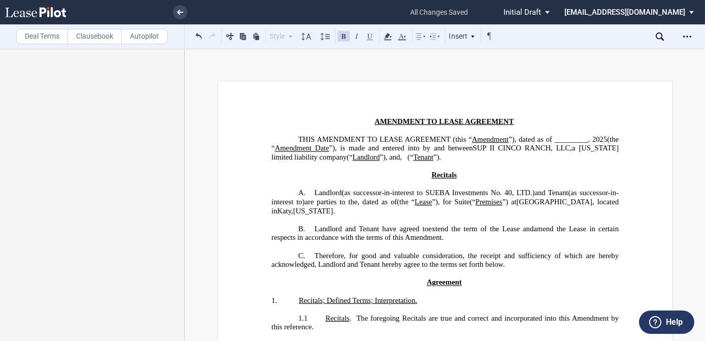
scroll to position [0, 0]
click at [685, 37] on icon "Open Lease options menu" at bounding box center [688, 36] width 8 height 8
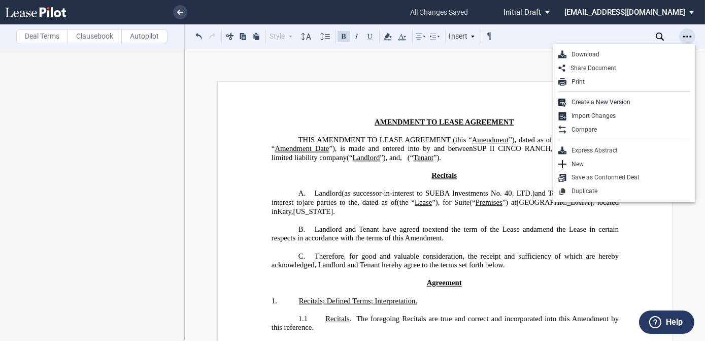
click at [685, 37] on icon "Open Lease options menu" at bounding box center [688, 36] width 8 height 8
click at [482, 63] on div "Deal Terms Clausebook Autopilot Style Normal 8pt 9pt 10pt 10.5pt 11pt 12pt 14pt…" at bounding box center [352, 195] width 705 height 292
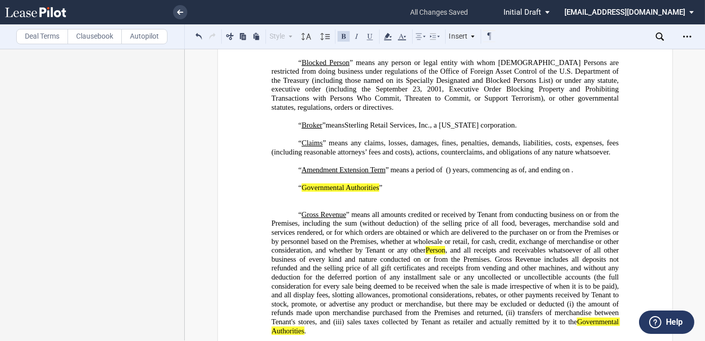
scroll to position [508, 0]
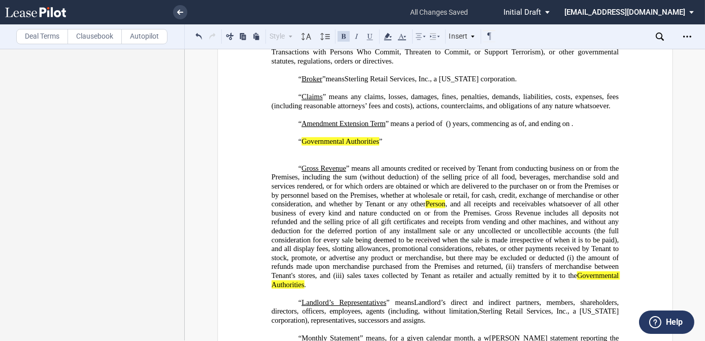
drag, startPoint x: 344, startPoint y: 269, endPoint x: 305, endPoint y: 270, distance: 39.1
click at [343, 269] on p "“ Gross Revenue ” means all amounts credited or received by Tenant from conduct…" at bounding box center [444, 226] width 347 height 125
drag, startPoint x: 301, startPoint y: 271, endPoint x: 576, endPoint y: 264, distance: 275.3
click at [576, 271] on span "Governmental Authorities" at bounding box center [445, 279] width 349 height 17
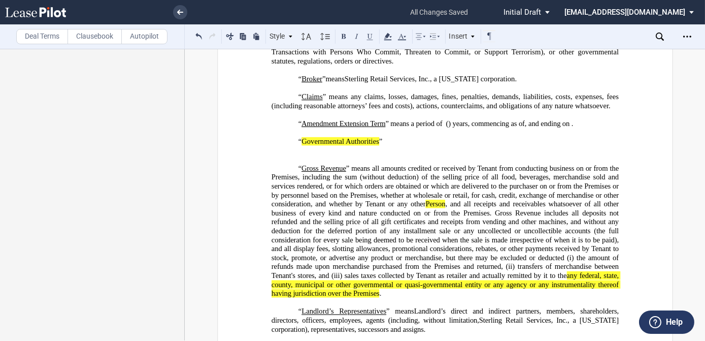
click at [554, 271] on span "sales taxes collected by Tenant as retailer and actually remitted by it to the …" at bounding box center [445, 284] width 349 height 26
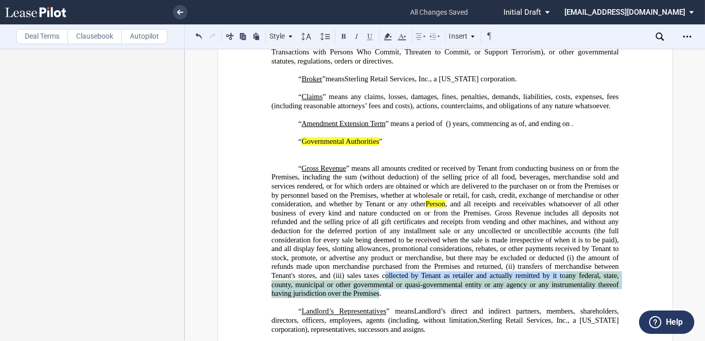
drag, startPoint x: 377, startPoint y: 278, endPoint x: 380, endPoint y: 261, distance: 17.6
click at [380, 271] on span "sales taxes collected by Tenant as retailer and actually remitted by it to ﻿ an…" at bounding box center [445, 284] width 349 height 26
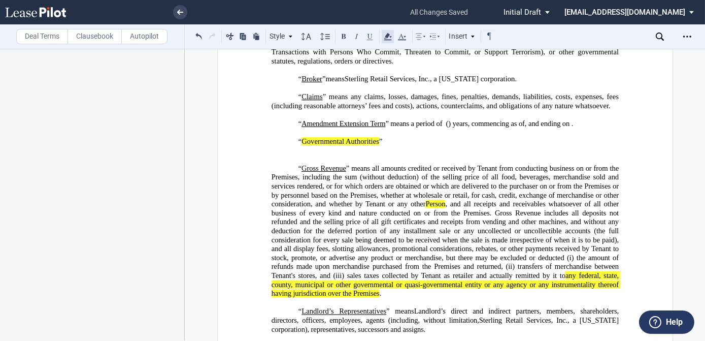
click at [386, 38] on icon at bounding box center [388, 36] width 12 height 12
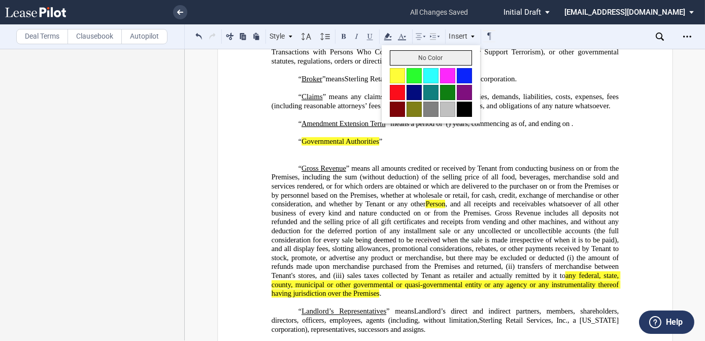
click at [395, 58] on button "No Color" at bounding box center [431, 57] width 82 height 15
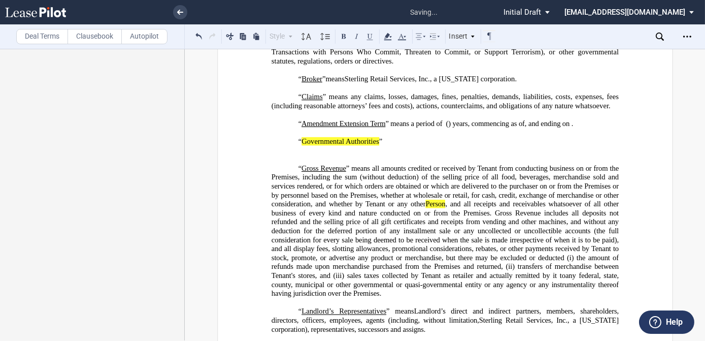
click at [453, 191] on span "” means all amounts credited or received by Tenant from conducting business on …" at bounding box center [445, 213] width 349 height 98
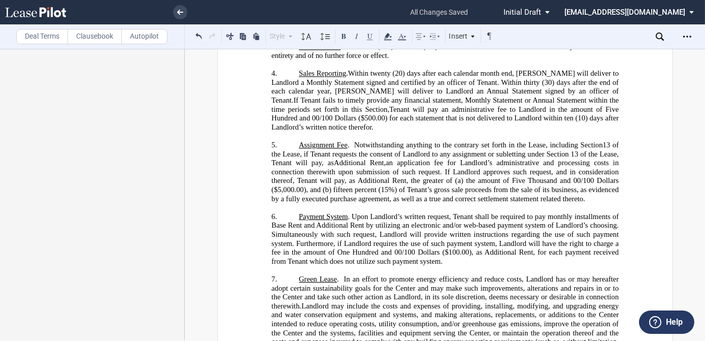
scroll to position [1154, 0]
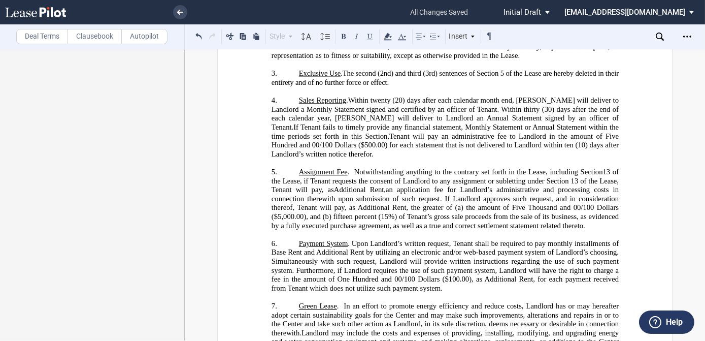
click at [299, 239] on span "Payment System" at bounding box center [323, 243] width 49 height 9
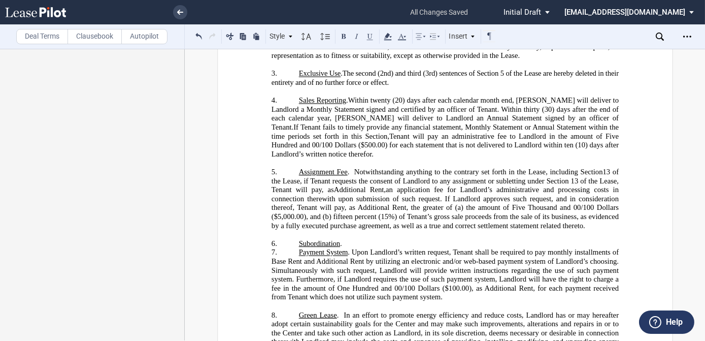
click at [351, 239] on p "6. ﻿Subordination ." at bounding box center [444, 243] width 347 height 9
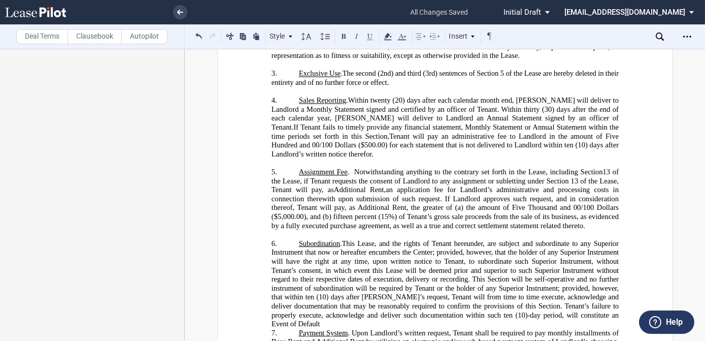
click at [375, 239] on span "This Lease, and the rights of Tenant hereunder, are subject and subordinate to …" at bounding box center [445, 270] width 349 height 62
click at [356, 239] on span "This Lease, and the rights of Tenant hereunder, are subject and subordinate to …" at bounding box center [445, 270] width 349 height 62
click at [304, 285] on p "6. ﻿Subordination . The Lease, and the rights of Tenant hereunder, are subject …" at bounding box center [444, 283] width 347 height 89
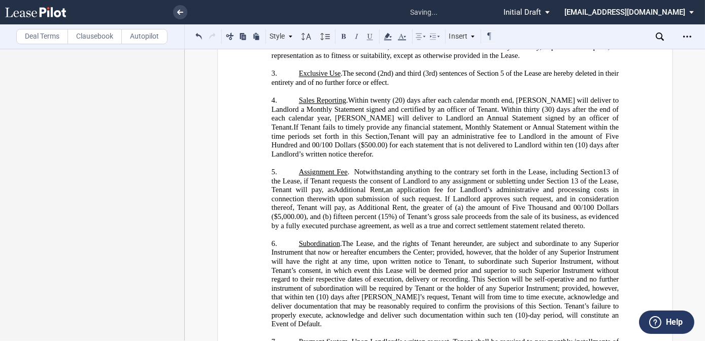
click at [375, 239] on span "The Lease, and the rights of Tenant hereunder, are subject and subordinate to a…" at bounding box center [445, 270] width 349 height 62
click at [354, 239] on span "The Lease, and the rights of Tenant hereunder, are subject and subordinate to a…" at bounding box center [445, 270] width 349 height 62
drag, startPoint x: 591, startPoint y: 210, endPoint x: 301, endPoint y: 222, distance: 290.2
click at [301, 239] on span "The Lease, and the rights of Tenant hereunder, are subject and subordinate to a…" at bounding box center [445, 270] width 349 height 62
click at [388, 36] on use at bounding box center [388, 36] width 8 height 7
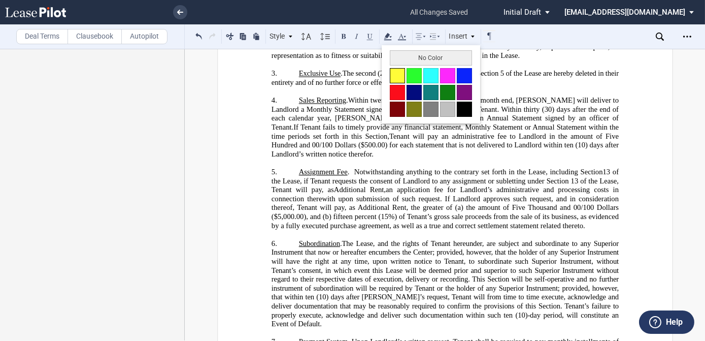
click at [393, 74] on button at bounding box center [397, 75] width 15 height 15
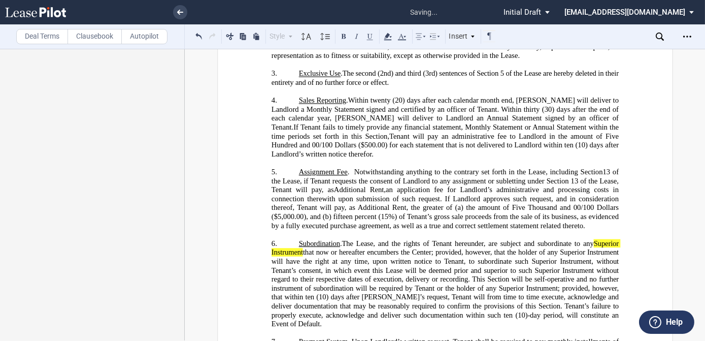
click at [370, 177] on span "f Tenant requests the consent of Landlord to any assignment or subletting under…" at bounding box center [445, 203] width 349 height 53
click at [380, 239] on span "The Lease, and the rights of Tenant hereunder, are subject and subordinate to a…" at bounding box center [445, 270] width 349 height 62
click at [500, 311] on span "(10)-day period, will constitute an Event of Default." at bounding box center [445, 319] width 349 height 17
drag, startPoint x: 344, startPoint y: 210, endPoint x: 353, endPoint y: 205, distance: 10.7
click at [345, 239] on span "The Lease, and the rights of Tenant hereunder, are subject and subordinate to a…" at bounding box center [445, 270] width 349 height 62
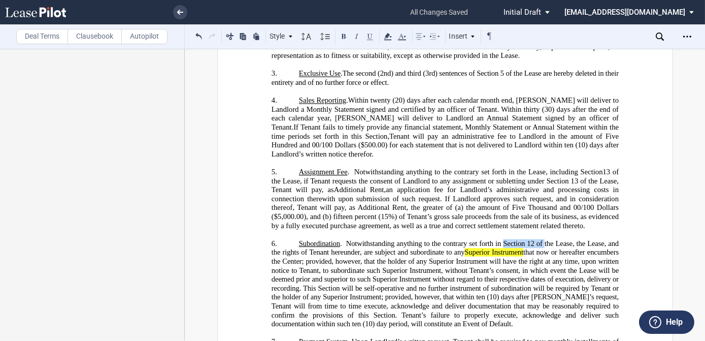
drag, startPoint x: 500, startPoint y: 209, endPoint x: 542, endPoint y: 209, distance: 41.6
click at [542, 239] on span ". Notwithstanding anything to the contrary set forth in Section 12 of the Lease…" at bounding box center [445, 283] width 349 height 89
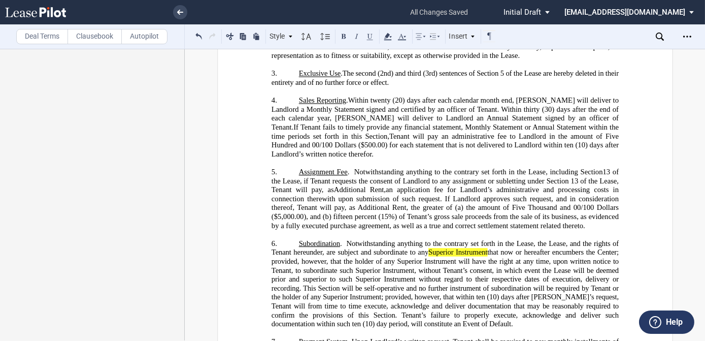
click at [534, 239] on span ". Notwithstanding anything to the contrary set forth in the Lease, t he Lease, …" at bounding box center [445, 283] width 349 height 89
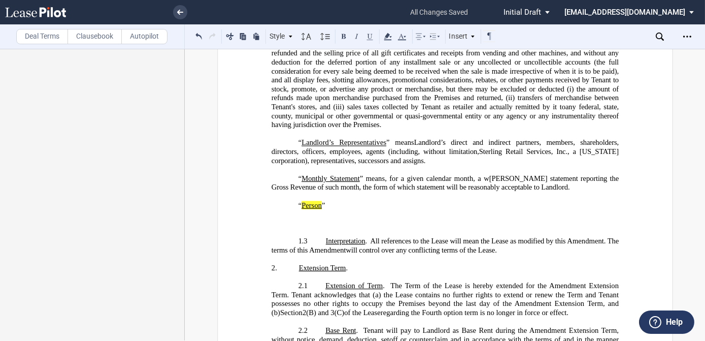
scroll to position [646, 0]
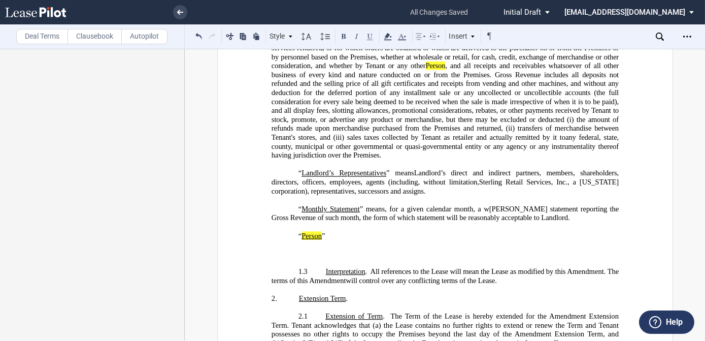
click at [330, 232] on p "﻿“ Person ”" at bounding box center [444, 236] width 347 height 9
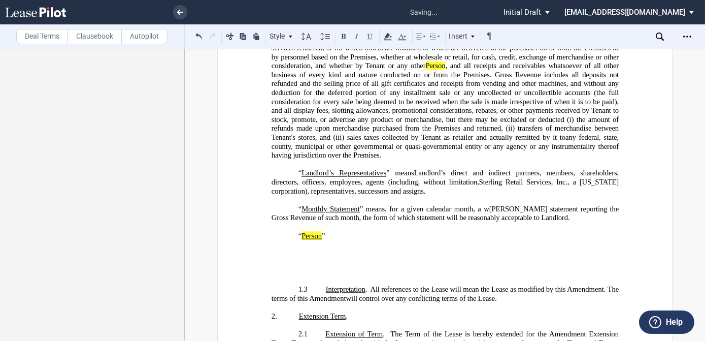
drag, startPoint x: 302, startPoint y: 230, endPoint x: 292, endPoint y: 225, distance: 10.7
click at [292, 240] on p "﻿" at bounding box center [444, 244] width 347 height 9
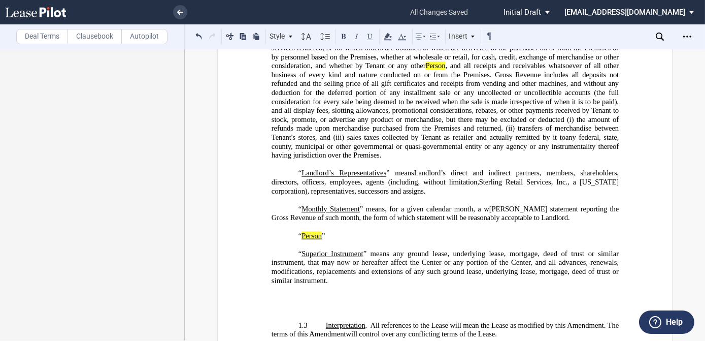
click at [306, 294] on p "﻿" at bounding box center [444, 298] width 347 height 9
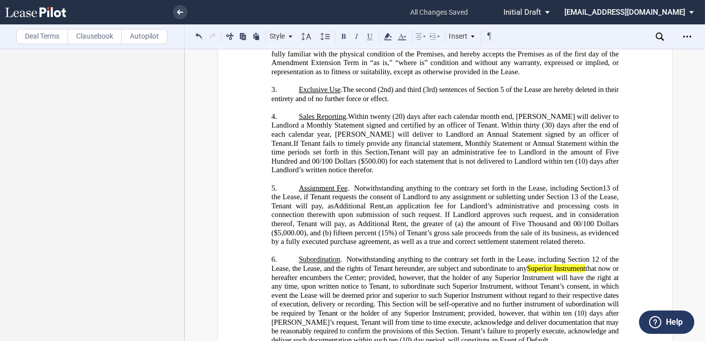
scroll to position [1200, 0]
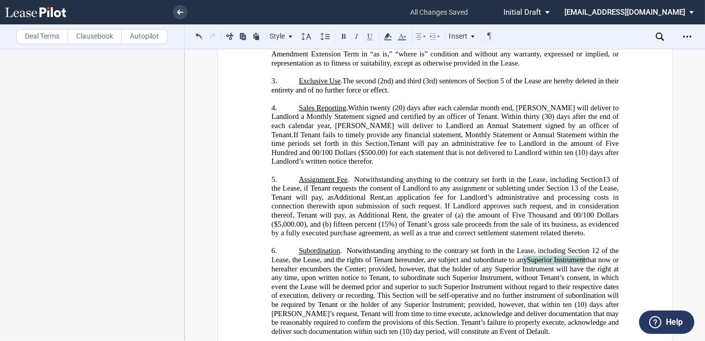
drag, startPoint x: 588, startPoint y: 223, endPoint x: 524, endPoint y: 224, distance: 64.0
click at [524, 255] on span "he Lease, and the rights of Tenant hereunder, are subject and subordinate to an…" at bounding box center [445, 281] width 349 height 53
click at [387, 36] on use at bounding box center [388, 36] width 8 height 7
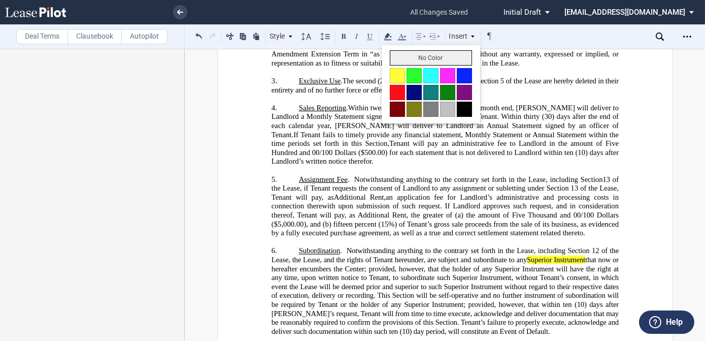
click at [396, 59] on button "No Color" at bounding box center [431, 57] width 82 height 15
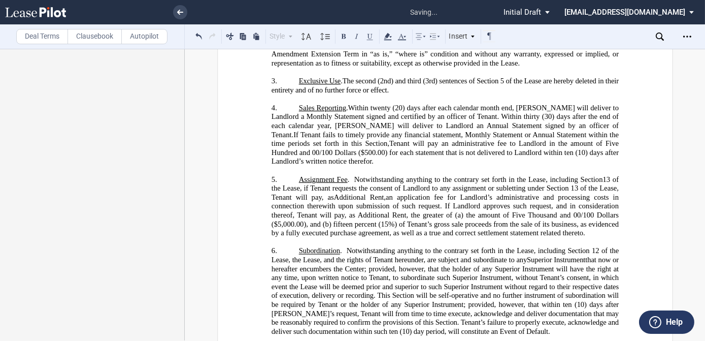
click at [406, 184] on span "f Tenant requests the consent of Landlord to any assignment or subletting under…" at bounding box center [445, 210] width 349 height 53
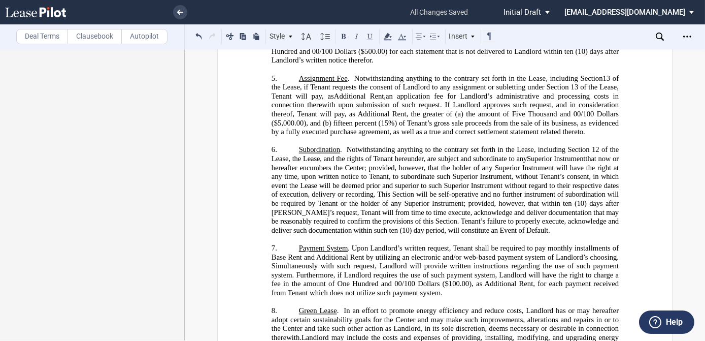
scroll to position [1292, 0]
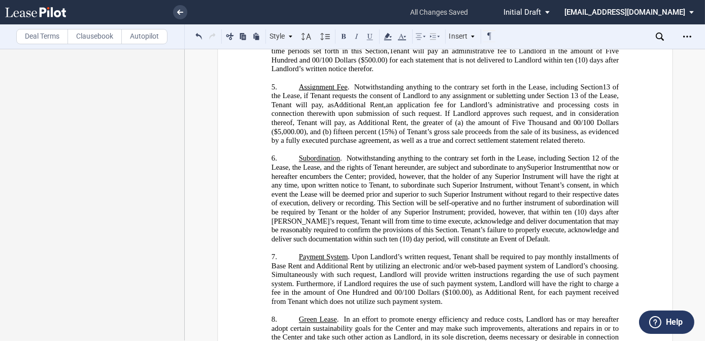
click at [299, 252] on span "Payment System" at bounding box center [323, 256] width 49 height 9
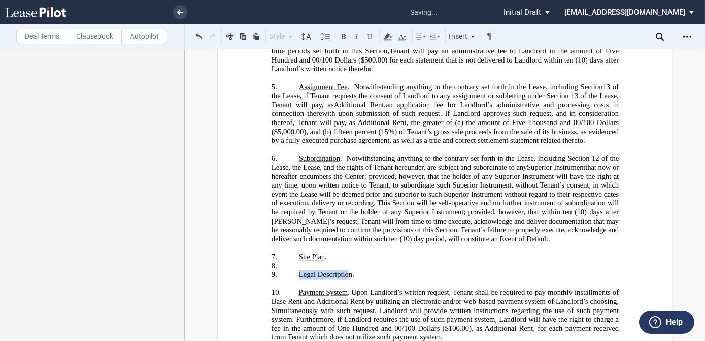
drag, startPoint x: 348, startPoint y: 235, endPoint x: 298, endPoint y: 233, distance: 50.3
click at [299, 271] on span "​Legal Description." at bounding box center [326, 275] width 55 height 9
drag, startPoint x: 349, startPoint y: 233, endPoint x: 299, endPoint y: 231, distance: 50.8
click at [299, 271] on span "​Legal Description." at bounding box center [326, 275] width 55 height 9
click at [310, 271] on span "​Legal Description." at bounding box center [326, 275] width 55 height 9
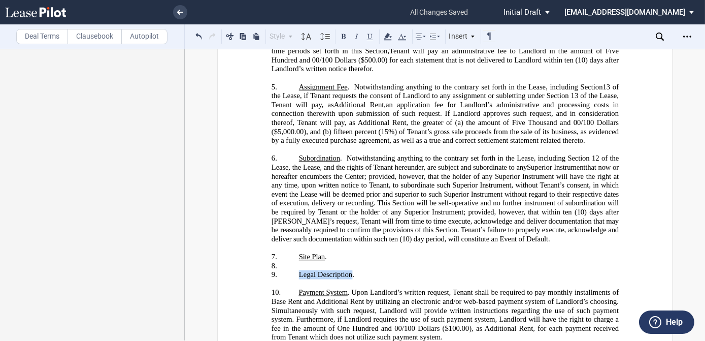
drag, startPoint x: 349, startPoint y: 234, endPoint x: 295, endPoint y: 234, distance: 54.3
click at [295, 271] on p "9. ​Legal Description." at bounding box center [444, 275] width 347 height 9
click at [368, 35] on button at bounding box center [370, 36] width 12 height 12
click at [380, 208] on span "(10) days after [PERSON_NAME]’s request, Tenant will from time to time execute,…" at bounding box center [445, 225] width 349 height 35
click at [298, 262] on p "8. ​" at bounding box center [444, 266] width 347 height 9
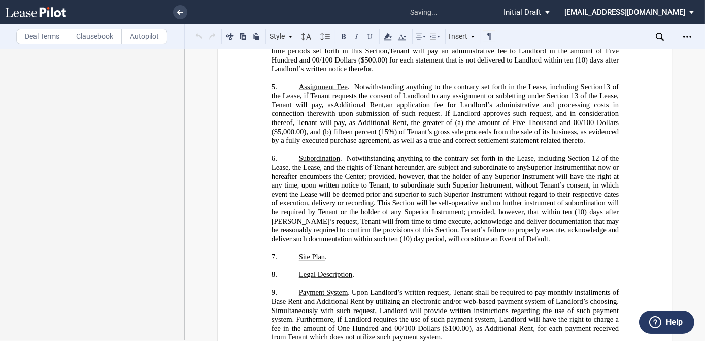
click at [349, 252] on p "7. ﻿Site Plan ." at bounding box center [444, 256] width 347 height 9
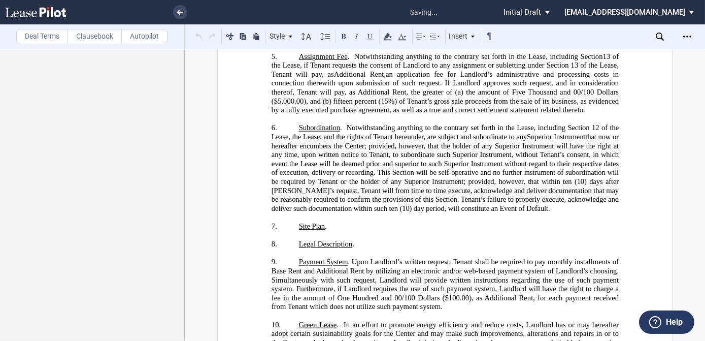
scroll to position [1339, 0]
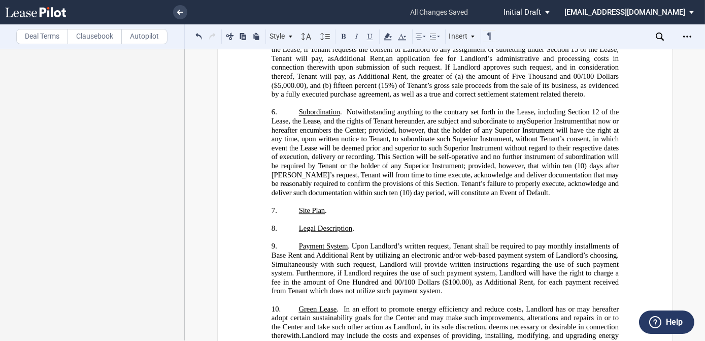
click at [367, 224] on p "8. ​Legal Description ." at bounding box center [444, 228] width 347 height 9
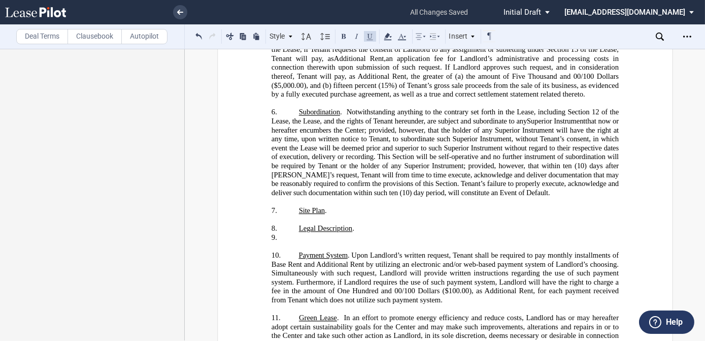
click at [102, 36] on label "Clausebook" at bounding box center [95, 36] width 54 height 15
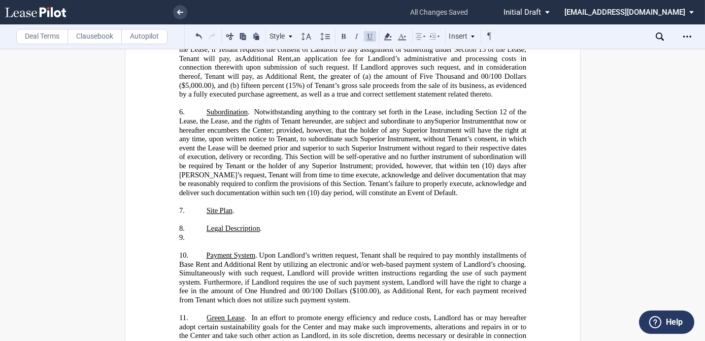
click at [102, 36] on label "Clausebook" at bounding box center [95, 36] width 54 height 15
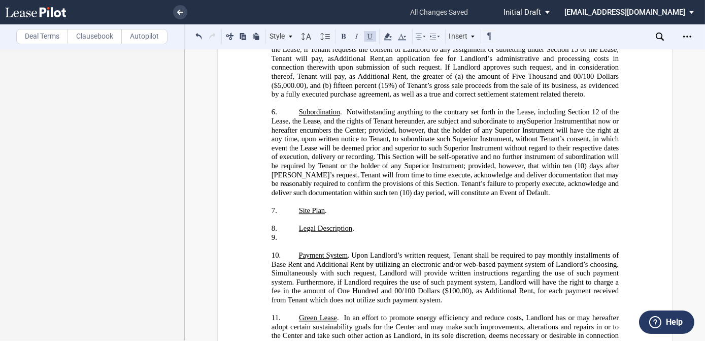
click at [318, 233] on p "9. ​" at bounding box center [444, 237] width 347 height 9
click at [325, 233] on p "9. ​REA." at bounding box center [444, 237] width 347 height 9
drag, startPoint x: 325, startPoint y: 197, endPoint x: 321, endPoint y: 203, distance: 6.6
click at [321, 242] on p "​" at bounding box center [444, 246] width 347 height 9
click at [326, 233] on p "9. ​REA." at bounding box center [444, 237] width 347 height 9
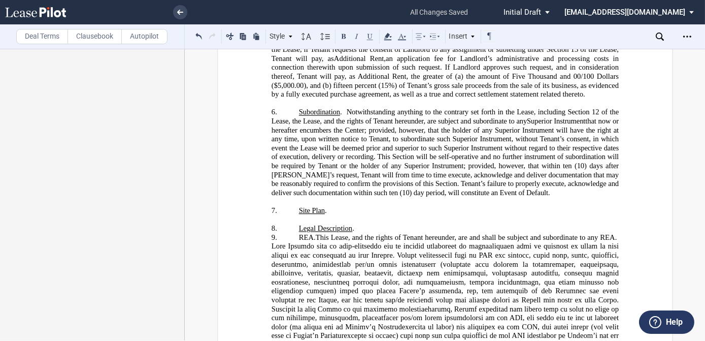
click at [92, 33] on label "Clausebook" at bounding box center [95, 36] width 54 height 15
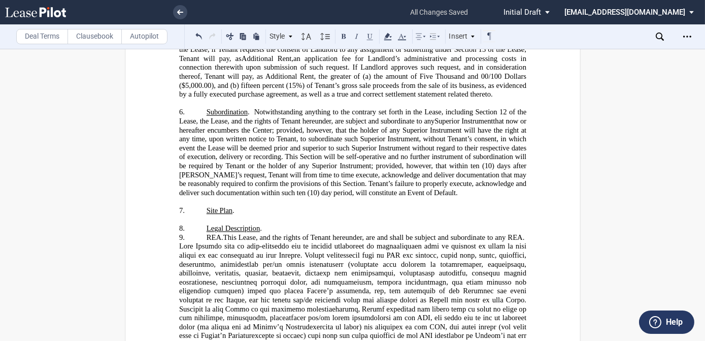
click at [92, 33] on label "Clausebook" at bounding box center [95, 36] width 54 height 15
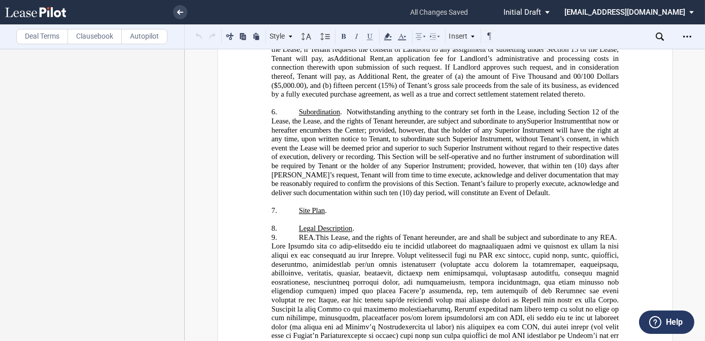
click at [594, 316] on p "9. ​REA. This Lease, and the rights of Tenant hereunder, are and shall be subje…" at bounding box center [444, 304] width 347 height 143
drag, startPoint x: 310, startPoint y: 197, endPoint x: 296, endPoint y: 197, distance: 13.7
click at [296, 233] on span "​REA. This Lease, and the rights of Tenant hereunder, are and shall be subject …" at bounding box center [445, 304] width 349 height 143
click at [386, 242] on span at bounding box center [445, 295] width 349 height 107
click at [368, 224] on p "8. ​Legal Description ." at bounding box center [444, 228] width 347 height 9
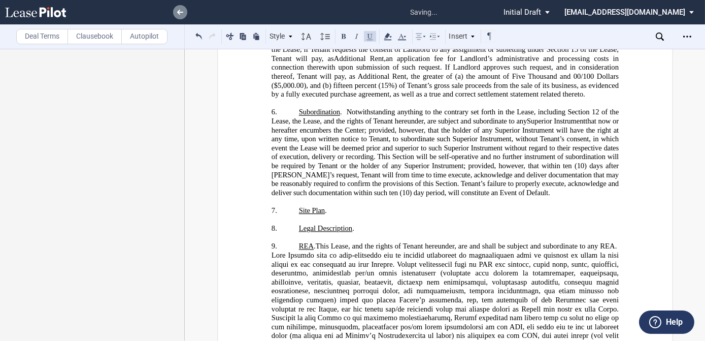
click at [179, 11] on use at bounding box center [180, 12] width 6 height 5
click at [433, 117] on span "he Lease, and the rights of Tenant hereunder, are subject and subordinate to an…" at bounding box center [445, 143] width 349 height 53
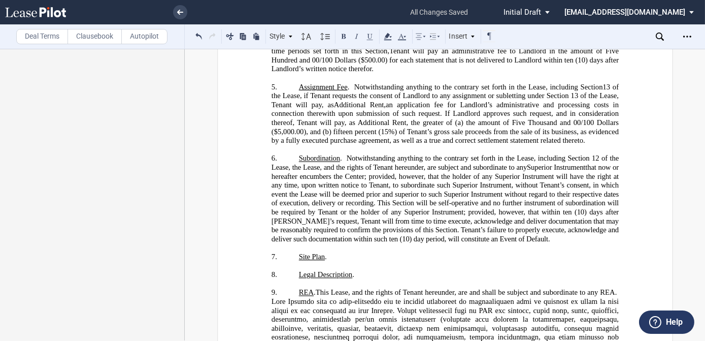
click at [377, 271] on p "8. ​Legal Description ." at bounding box center [444, 275] width 347 height 9
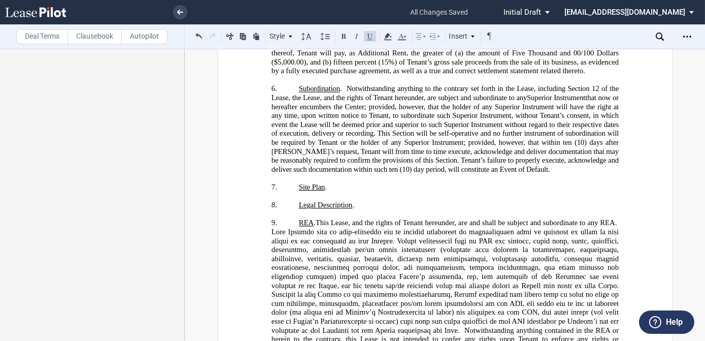
scroll to position [1385, 0]
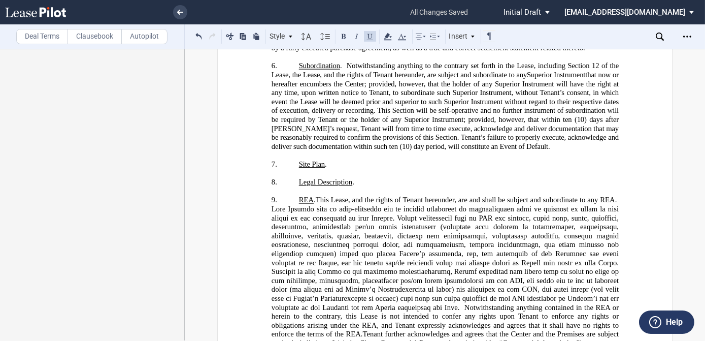
click at [332, 196] on span "This Lease, and the rights of Tenant hereunder, are and shall be subject and su…" at bounding box center [466, 200] width 302 height 9
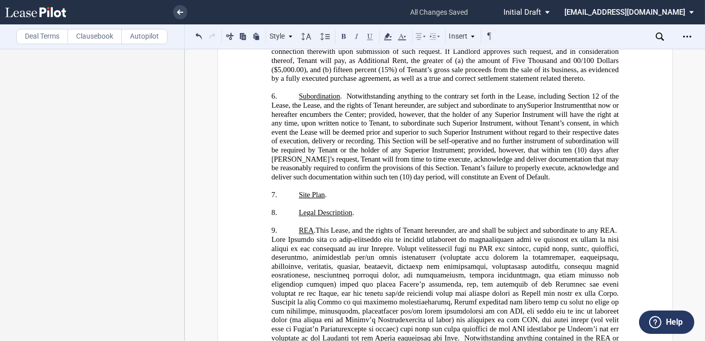
scroll to position [1339, 0]
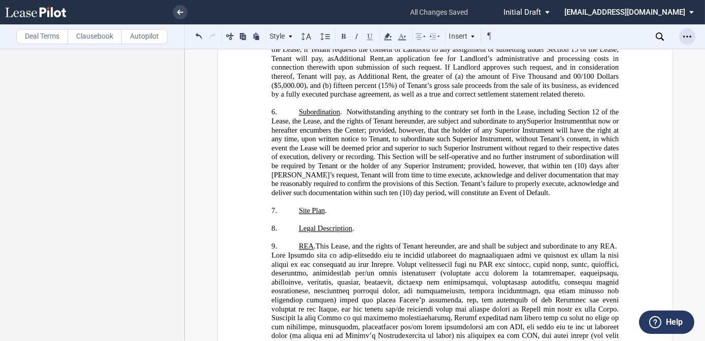
click at [684, 36] on use "Open Lease options menu" at bounding box center [688, 37] width 8 height 2
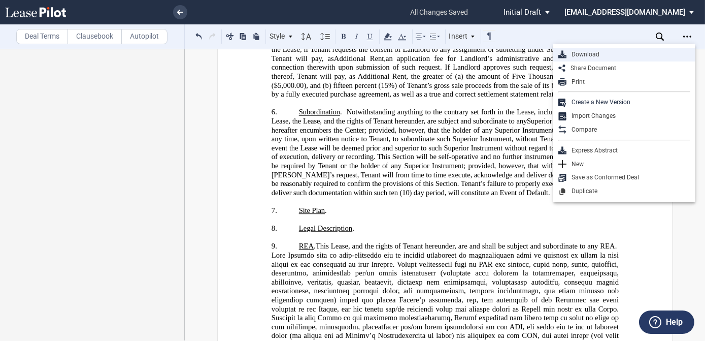
click at [592, 51] on div "Download" at bounding box center [629, 54] width 124 height 9
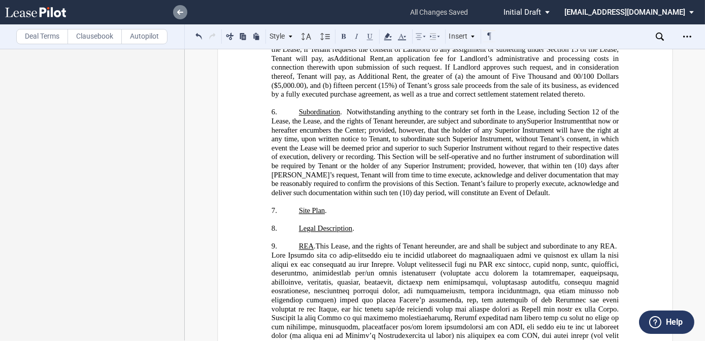
click at [179, 10] on use at bounding box center [180, 12] width 6 height 5
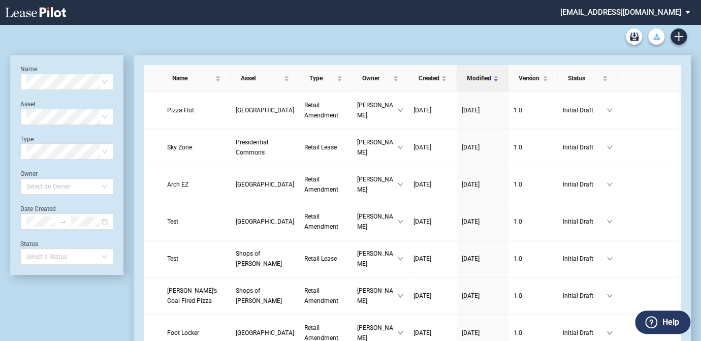
click at [656, 35] on use "Download Blank Form" at bounding box center [656, 37] width 7 height 6
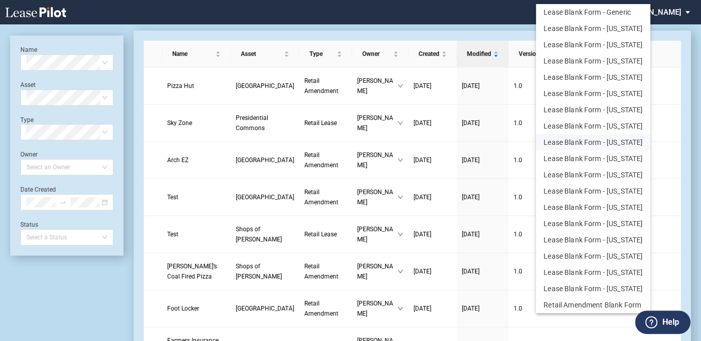
click at [616, 140] on button "Lease Blank Form - Texas" at bounding box center [593, 142] width 114 height 16
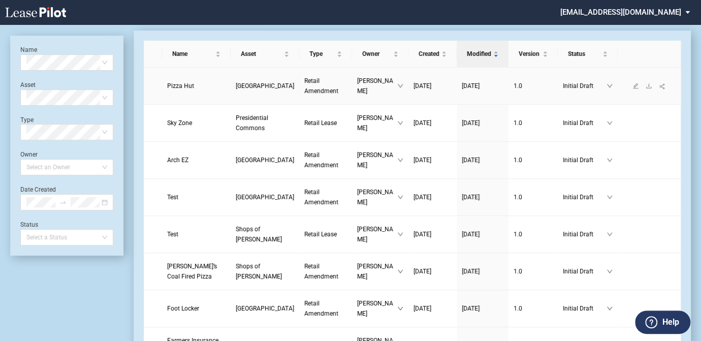
click at [236, 86] on span "[GEOGRAPHIC_DATA]" at bounding box center [265, 85] width 58 height 7
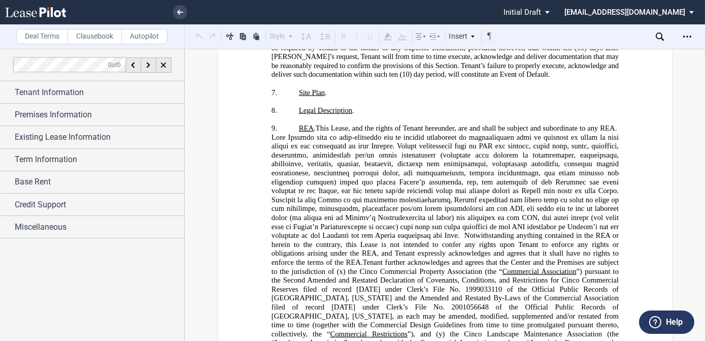
scroll to position [1439, 0]
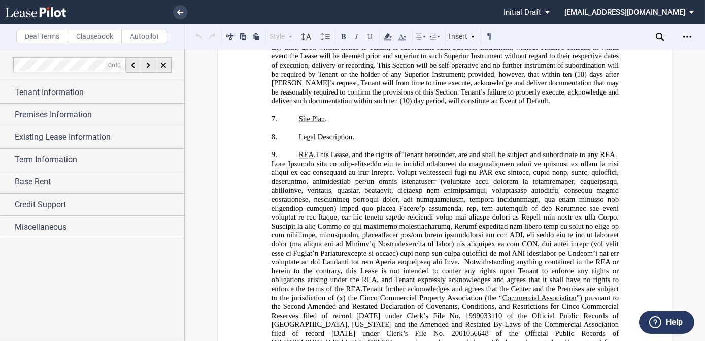
click at [460, 258] on span at bounding box center [462, 262] width 5 height 9
click at [92, 38] on label "Clausebook" at bounding box center [95, 36] width 54 height 15
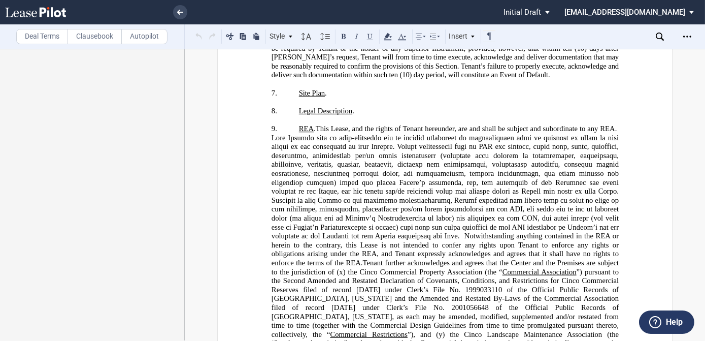
scroll to position [1485, 0]
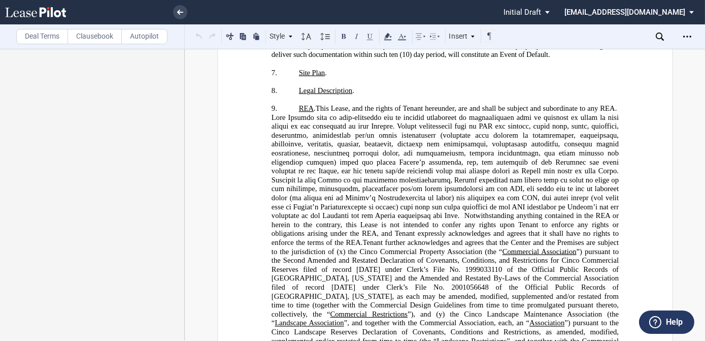
drag, startPoint x: 596, startPoint y: 186, endPoint x: 598, endPoint y: 218, distance: 32.6
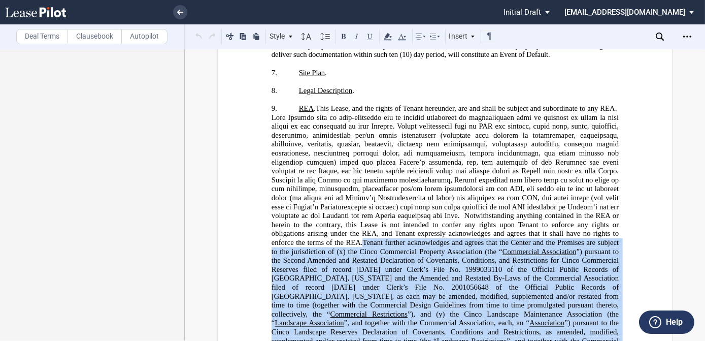
drag, startPoint x: 596, startPoint y: 185, endPoint x: 580, endPoint y: 291, distance: 107.7
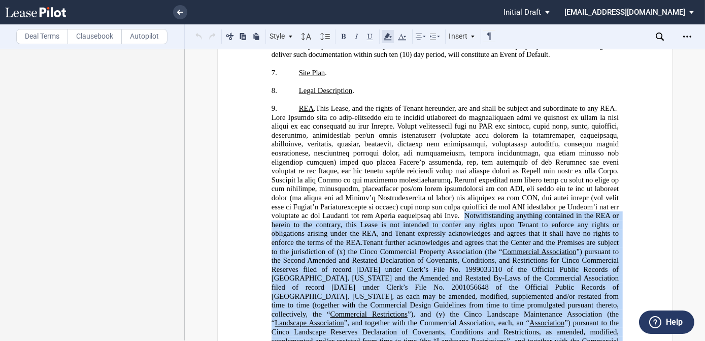
click at [385, 36] on use at bounding box center [388, 36] width 8 height 7
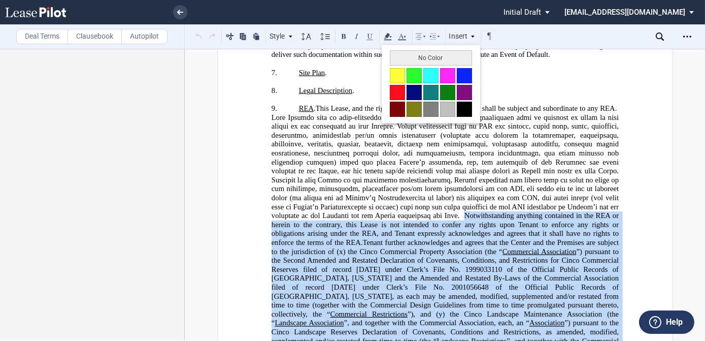
click at [398, 76] on button at bounding box center [397, 75] width 15 height 15
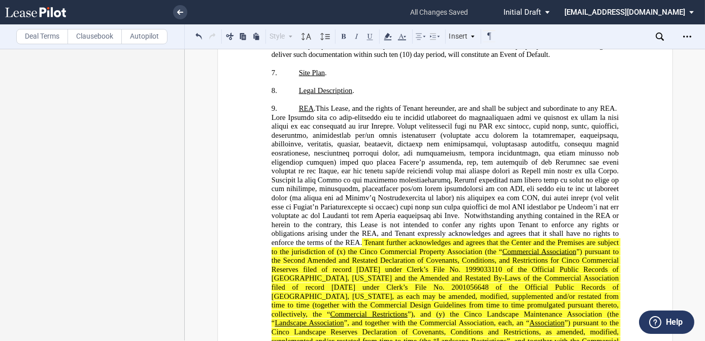
click at [415, 104] on span "This Lease, and the rights of Tenant hereunder, are and shall be subject and su…" at bounding box center [466, 108] width 302 height 9
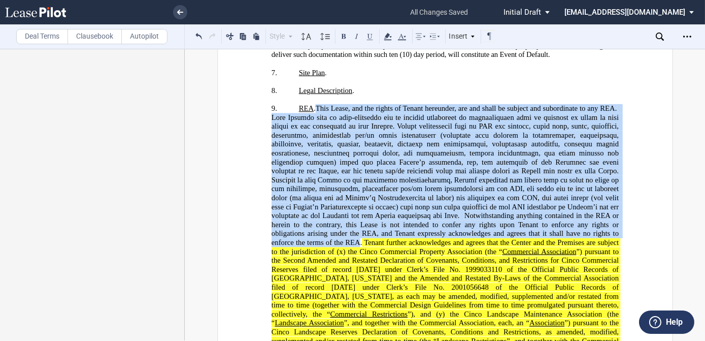
drag, startPoint x: 319, startPoint y: 66, endPoint x: 588, endPoint y: 181, distance: 291.6
click at [592, 184] on span "This Lease, and the rights of Tenant hereunder, are and shall be subject and su…" at bounding box center [445, 175] width 349 height 143
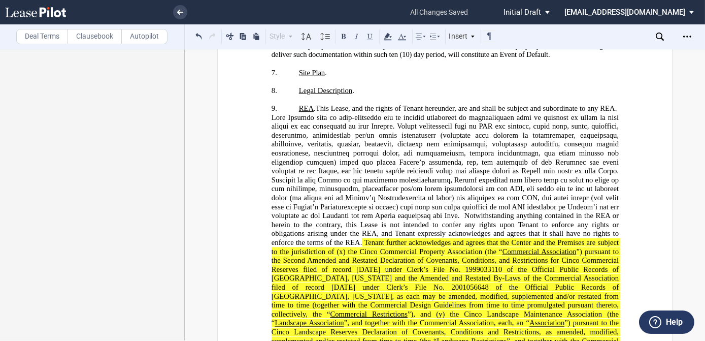
click at [332, 104] on span "This Lease, and the rights of Tenant hereunder, are and shall be subject and su…" at bounding box center [445, 175] width 349 height 143
click at [474, 127] on span "The Lease, and the rights of Tenant hereunder, are and shall be subject and sub…" at bounding box center [445, 175] width 349 height 143
click at [548, 127] on span "The Lease, and the rights of Tenant hereunder, are and shall be subject and sub…" at bounding box center [445, 175] width 349 height 143
drag, startPoint x: 537, startPoint y: 144, endPoint x: 608, endPoint y: 145, distance: 70.6
click at [608, 145] on span "The Lease, and the rights of Tenant hereunder, are and shall be subject and sub…" at bounding box center [445, 175] width 349 height 143
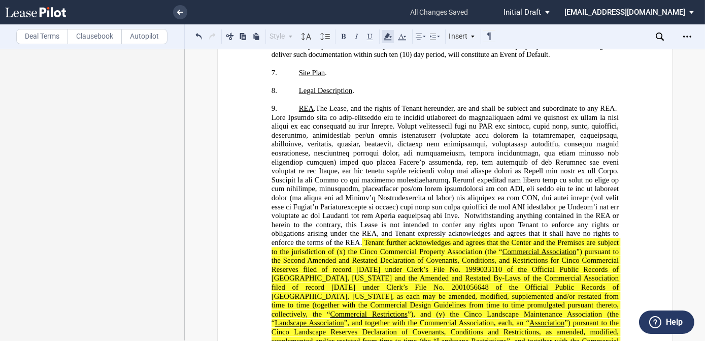
click at [383, 35] on icon at bounding box center [388, 36] width 12 height 12
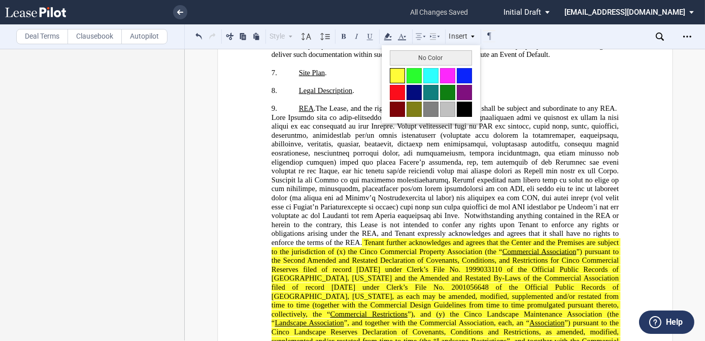
click at [399, 73] on button at bounding box center [397, 75] width 15 height 15
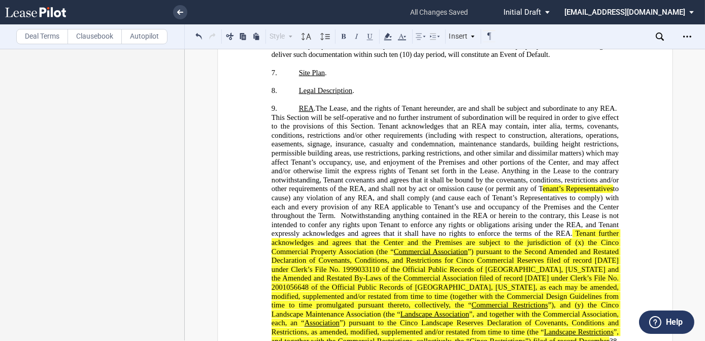
click at [575, 169] on span "The Lease, and the rights of Tenant hereunder, are and shall be subject and sub…" at bounding box center [445, 171] width 349 height 134
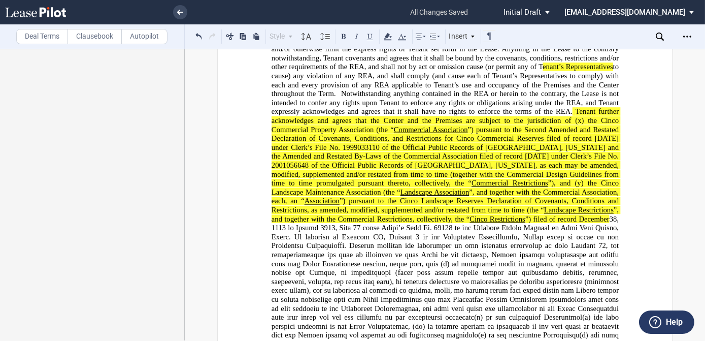
scroll to position [1623, 0]
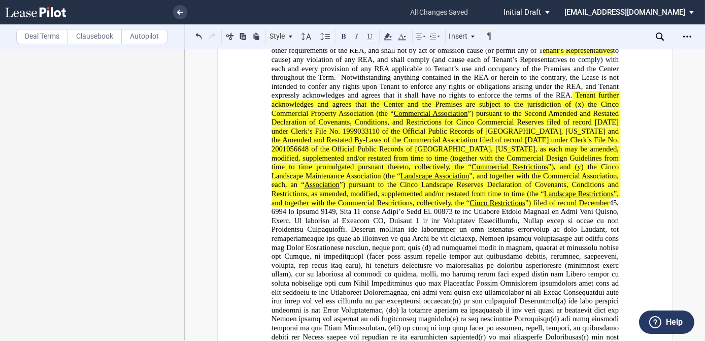
scroll to position [1670, 0]
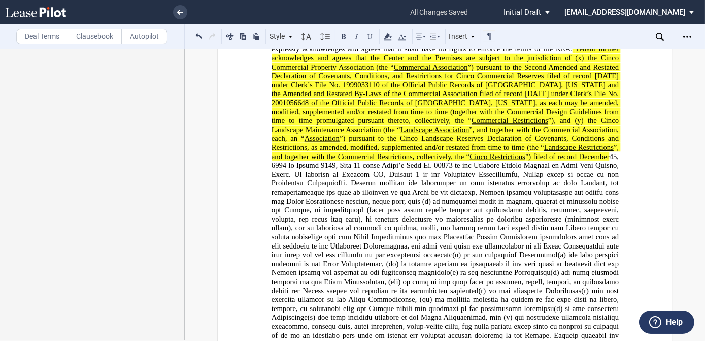
click at [597, 274] on span "”) filed of record December" at bounding box center [445, 312] width 349 height 321
click at [415, 298] on span "”) filed of record December" at bounding box center [445, 312] width 349 height 321
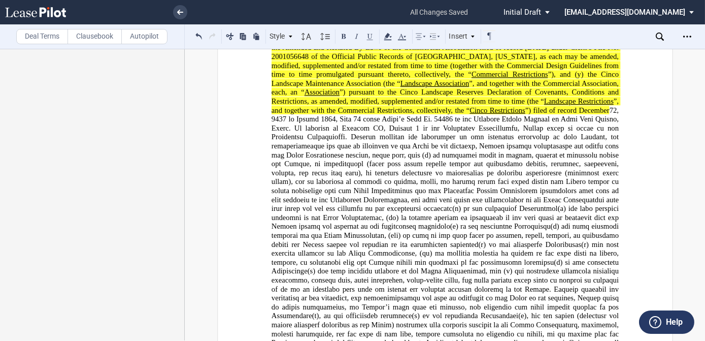
click at [516, 322] on span "”) filed of record December" at bounding box center [445, 266] width 349 height 321
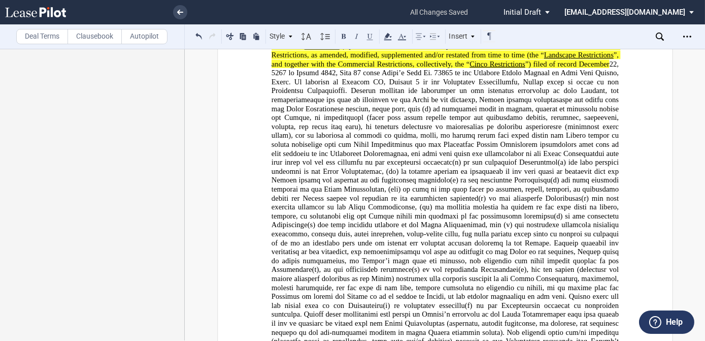
click at [500, 285] on span "”) filed of record December" at bounding box center [445, 220] width 349 height 321
click at [577, 292] on p "9. ​REA . The Lease, and the rights of Tenant hereunder, are and shall be subje…" at bounding box center [444, 104] width 347 height 554
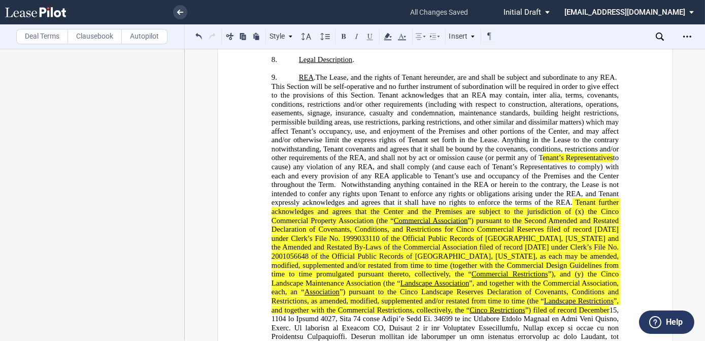
scroll to position [1471, 0]
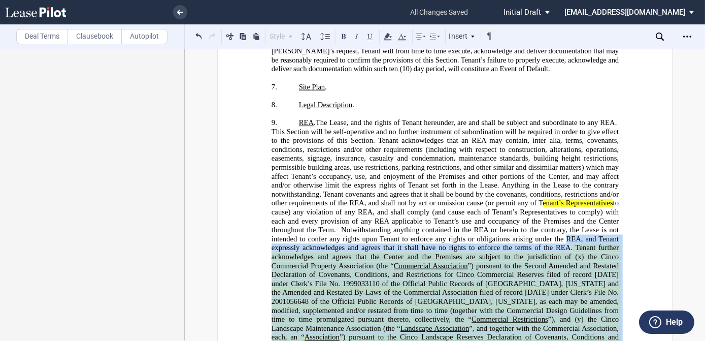
drag, startPoint x: 564, startPoint y: 193, endPoint x: 575, endPoint y: 323, distance: 130.5
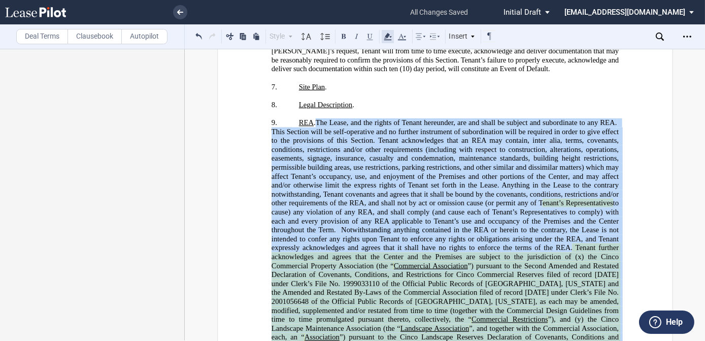
click at [387, 32] on icon at bounding box center [388, 36] width 12 height 12
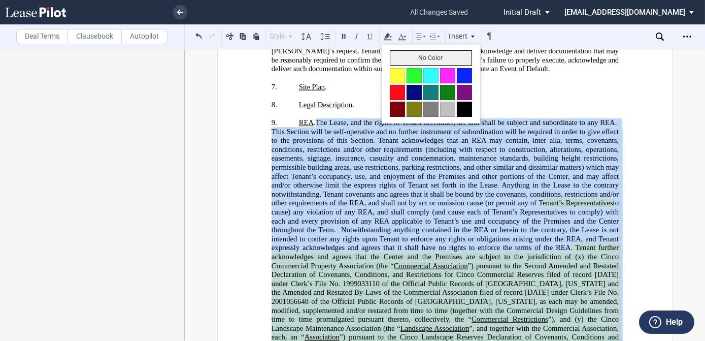
click at [398, 54] on button "No Color" at bounding box center [431, 57] width 82 height 15
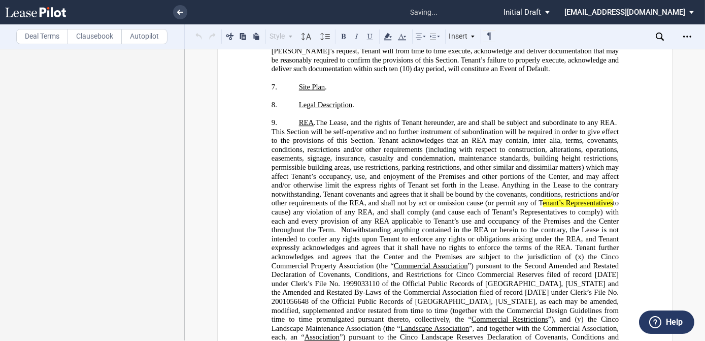
click at [377, 148] on span "The Lease, and the rights of Tenant hereunder, are and shall be subject and sub…" at bounding box center [445, 185] width 349 height 134
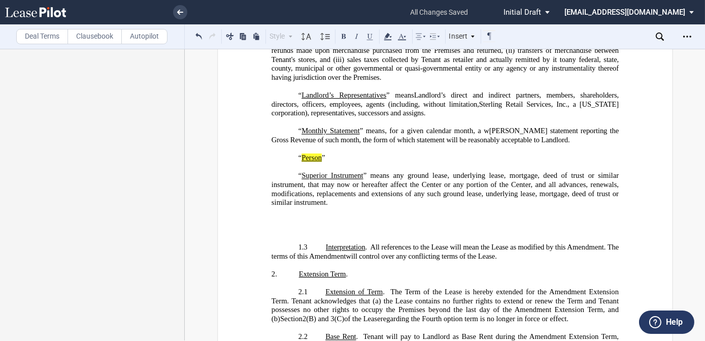
scroll to position [732, 0]
click at [320, 216] on p "﻿" at bounding box center [444, 220] width 347 height 9
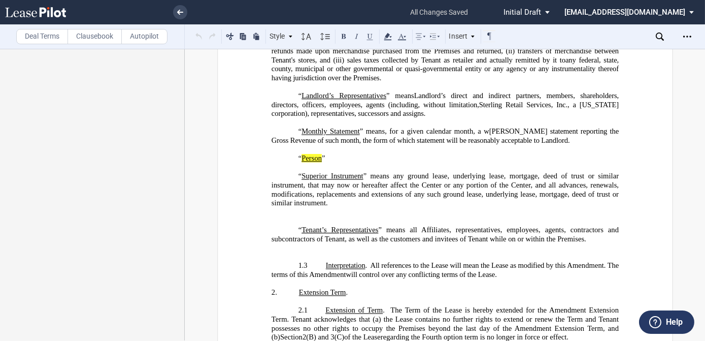
click at [309, 208] on p "﻿" at bounding box center [444, 212] width 347 height 9
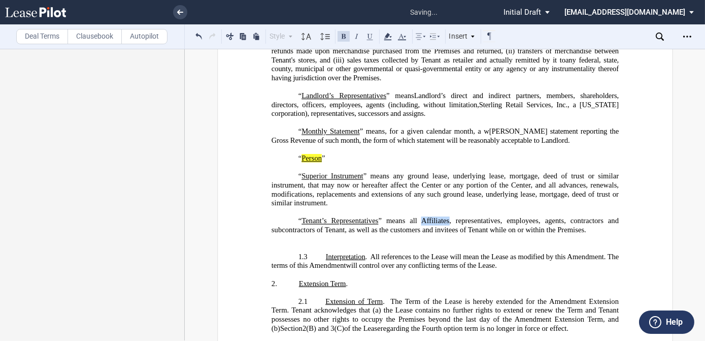
drag, startPoint x: 417, startPoint y: 198, endPoint x: 447, endPoint y: 201, distance: 30.1
click at [447, 216] on span "” means all Affiliates, representatives, employees, agents, contractors and sub…" at bounding box center [445, 224] width 349 height 17
click at [426, 216] on span "” means all Affiliates, representatives, employees, agents, contractors and sub…" at bounding box center [445, 224] width 349 height 17
click at [424, 216] on span "” means all Affiliates, representatives, employees, agents, contractors and sub…" at bounding box center [445, 224] width 349 height 17
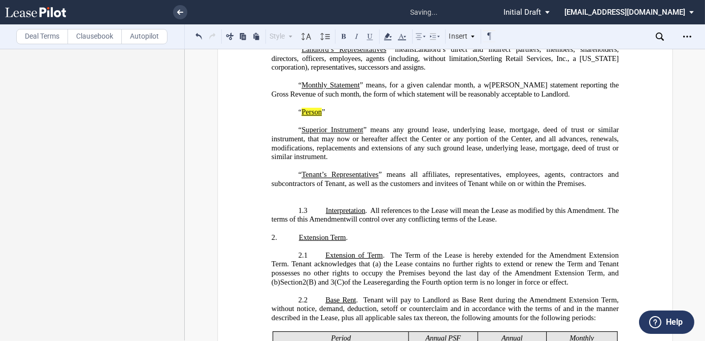
scroll to position [825, 0]
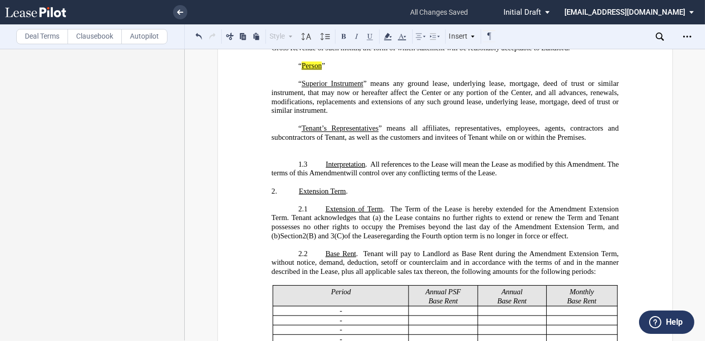
click at [494, 142] on p "﻿" at bounding box center [444, 146] width 347 height 9
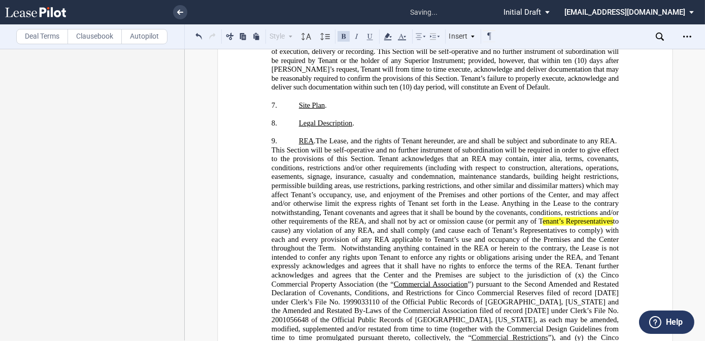
scroll to position [1471, 0]
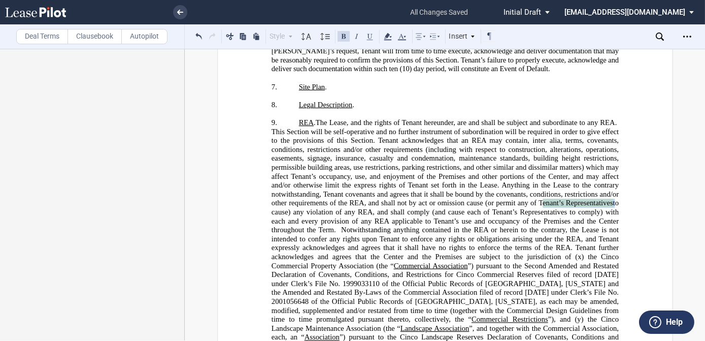
drag, startPoint x: 539, startPoint y: 154, endPoint x: 611, endPoint y: 155, distance: 72.6
click at [611, 155] on span "The Lease, and the rights of Tenant hereunder, are and shall be subject and sub…" at bounding box center [445, 185] width 349 height 134
click at [387, 35] on use at bounding box center [388, 36] width 8 height 7
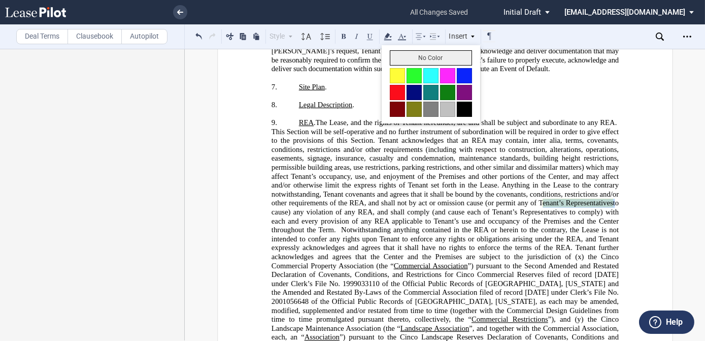
click at [400, 57] on button "No Color" at bounding box center [431, 57] width 82 height 15
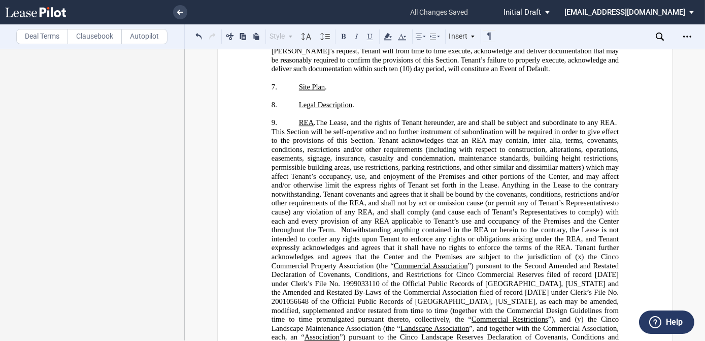
click at [317, 118] on span "The Lease, and the rights of Tenant hereunder, are and shall be subject and sub…" at bounding box center [445, 185] width 349 height 134
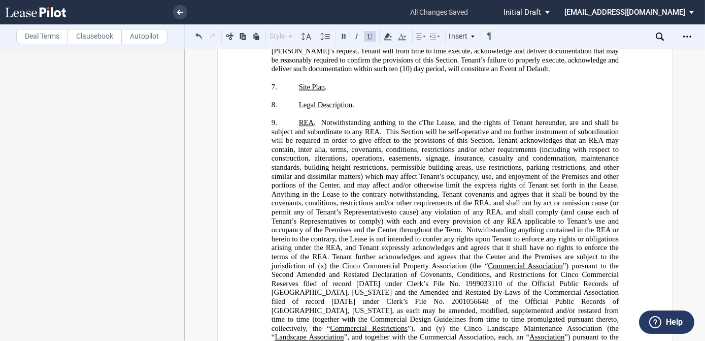
click at [378, 118] on span "​REA . Notwithstanding anthing to the c The Lease, and the rights of Tenant her…" at bounding box center [445, 189] width 349 height 143
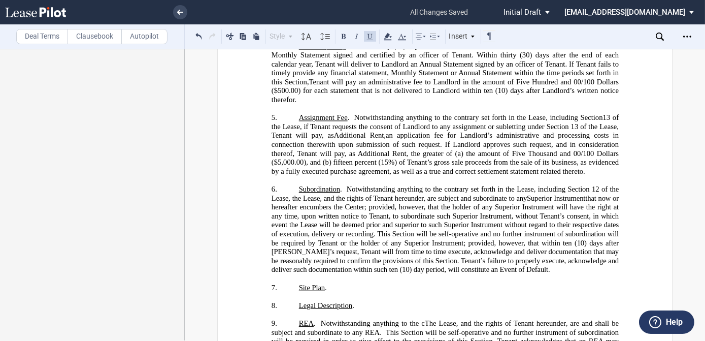
scroll to position [1286, 0]
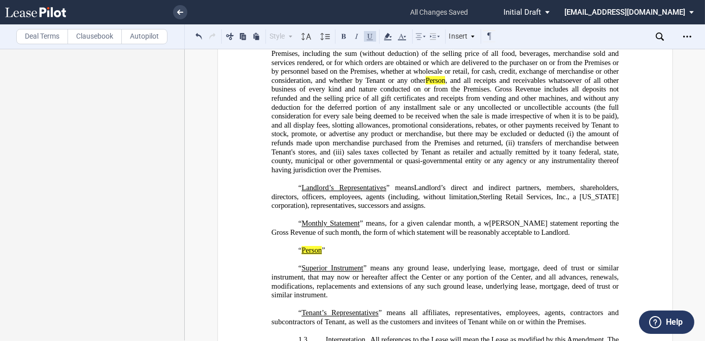
scroll to position [687, 0]
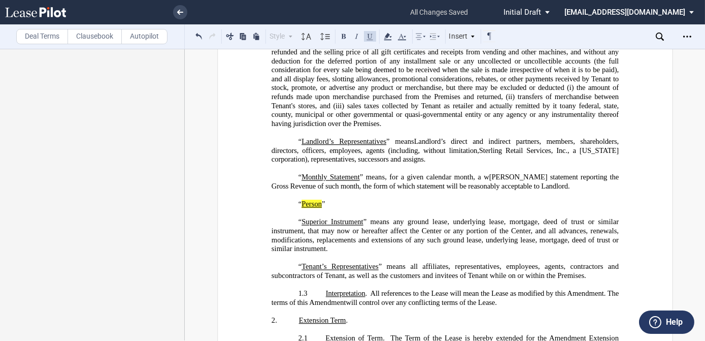
click at [337, 200] on p "﻿“ Person ”" at bounding box center [444, 204] width 347 height 9
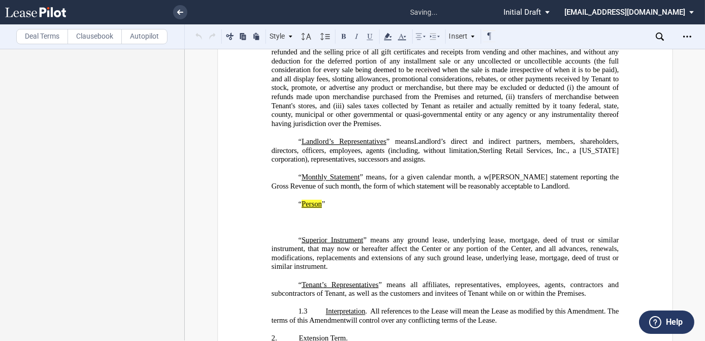
click at [299, 217] on p "﻿" at bounding box center [444, 221] width 347 height 9
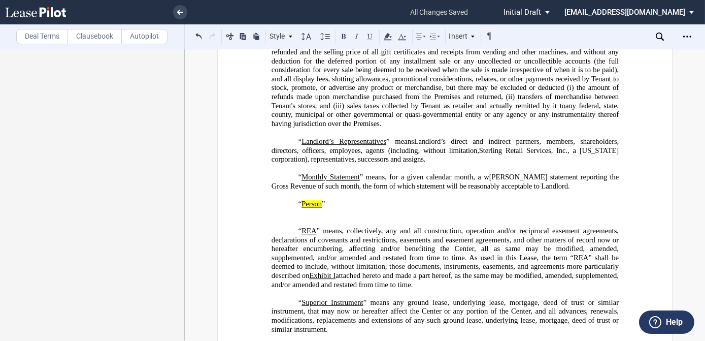
click at [336, 271] on span "I" at bounding box center [334, 275] width 3 height 9
click at [326, 209] on p "﻿" at bounding box center [444, 213] width 347 height 9
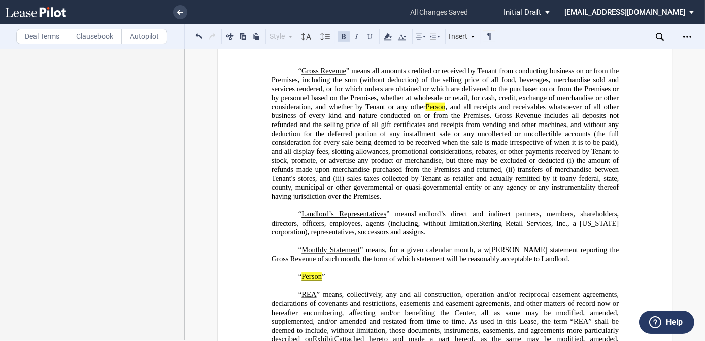
scroll to position [456, 0]
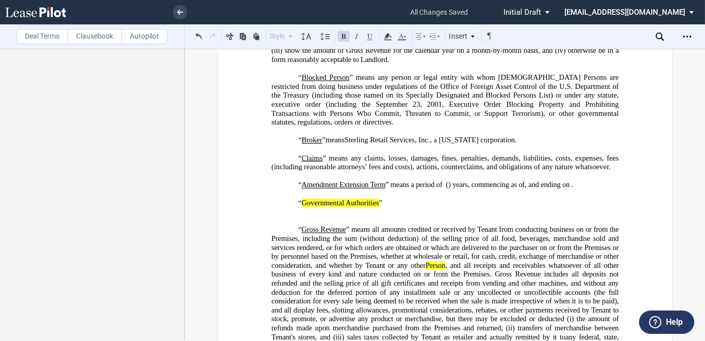
click at [298, 136] on span "“" at bounding box center [300, 140] width 4 height 9
click at [662, 36] on use at bounding box center [660, 36] width 8 height 8
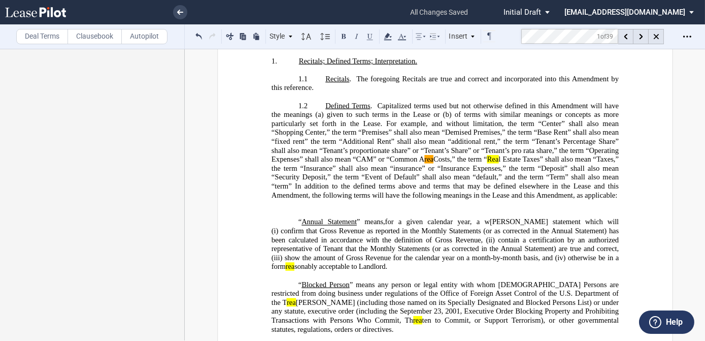
scroll to position [232, 0]
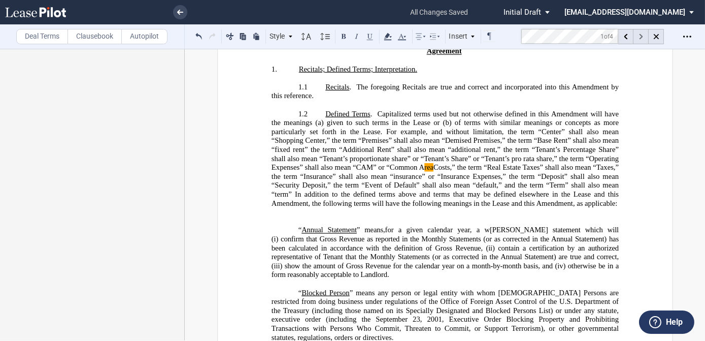
click at [639, 36] on icon at bounding box center [641, 37] width 4 height 6
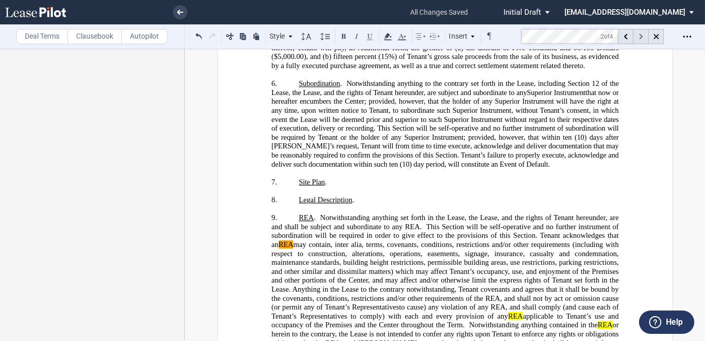
scroll to position [1483, 0]
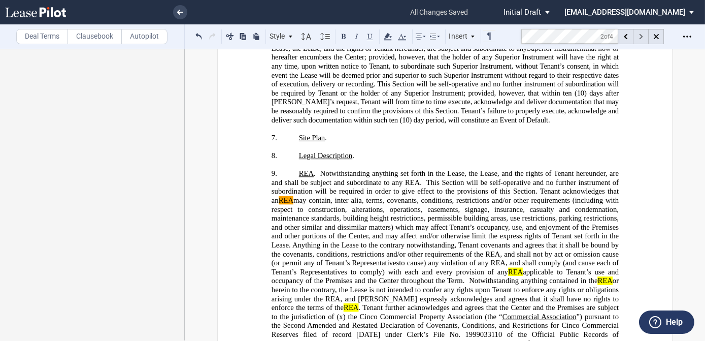
click at [639, 35] on div at bounding box center [641, 36] width 15 height 15
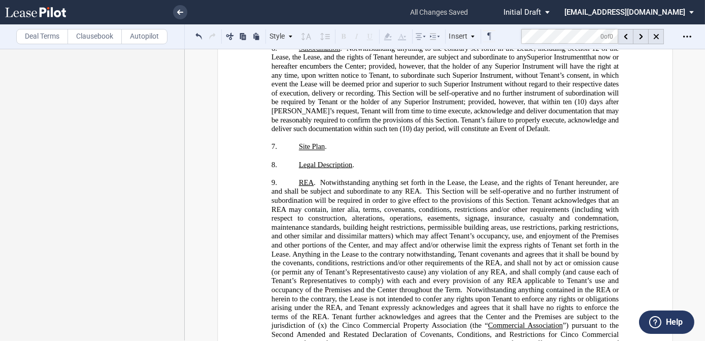
scroll to position [0, 0]
click at [525, 197] on span "e Lease, and the rights of Tenant hereunder, are and shall be subject and subor…" at bounding box center [445, 249] width 349 height 143
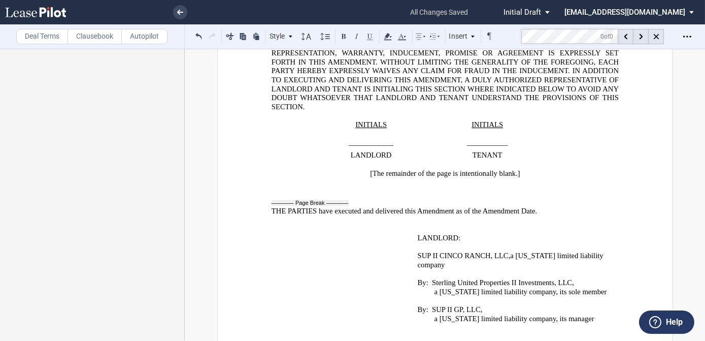
scroll to position [3264, 0]
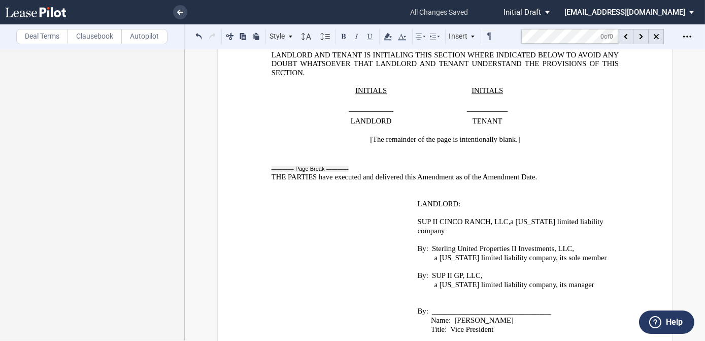
click at [43, 35] on label "Deal Terms" at bounding box center [42, 36] width 52 height 15
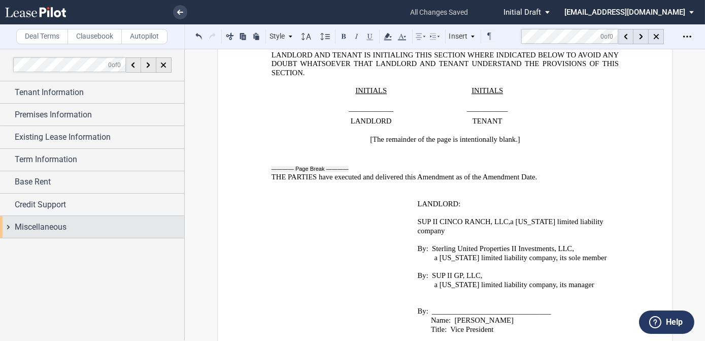
click at [39, 226] on span "Miscellaneous" at bounding box center [41, 227] width 52 height 12
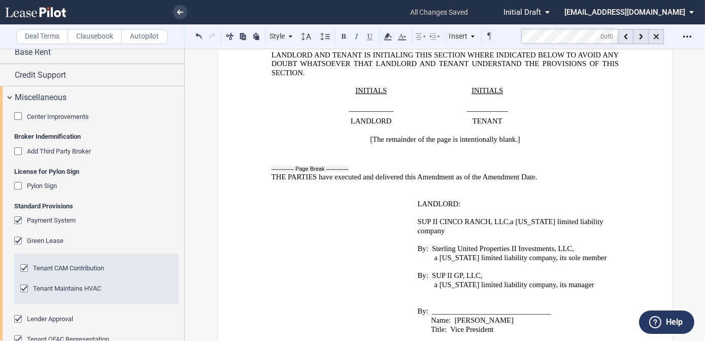
scroll to position [184, 0]
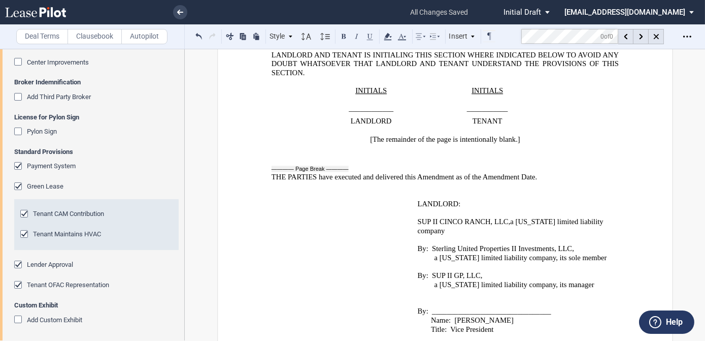
click at [69, 319] on span "Add Custom Exhibit" at bounding box center [54, 320] width 55 height 8
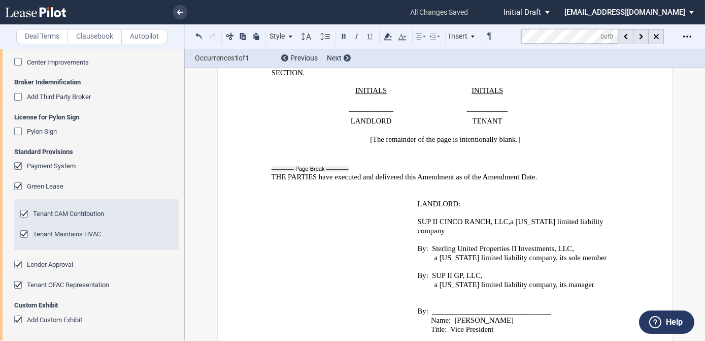
scroll to position [3336, 0]
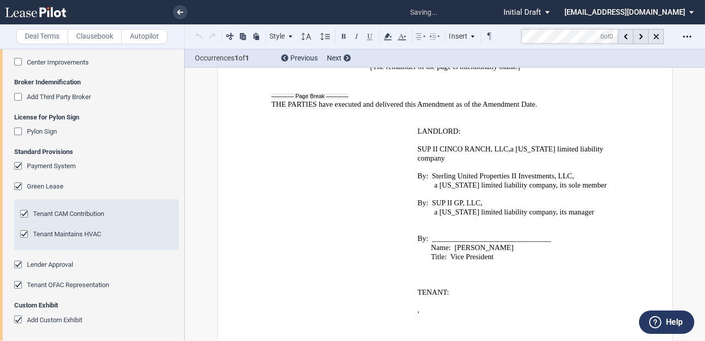
drag, startPoint x: 467, startPoint y: 274, endPoint x: 406, endPoint y: 277, distance: 61.5
drag, startPoint x: 406, startPoint y: 277, endPoint x: 465, endPoint y: 274, distance: 59.0
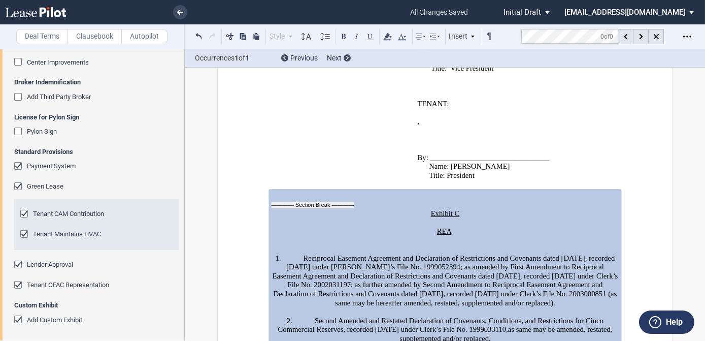
scroll to position [3532, 0]
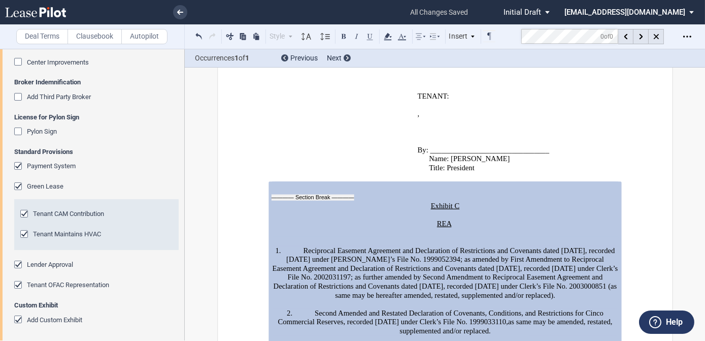
drag, startPoint x: 475, startPoint y: 291, endPoint x: 409, endPoint y: 290, distance: 66.0
click at [409, 290] on p "1. Reciprocal Easement Agreement and Declaration of Restrictions and Covenants …" at bounding box center [444, 344] width 347 height 214
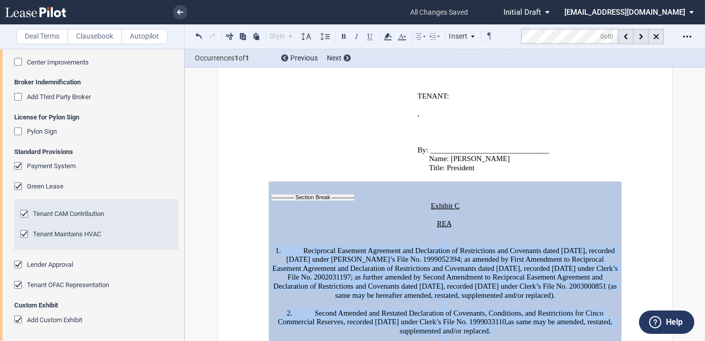
drag, startPoint x: 409, startPoint y: 290, endPoint x: 463, endPoint y: 294, distance: 54.4
click at [463, 294] on span "1. Reciprocal Easement Agreement and Declaration of Restrictions and Covenants …" at bounding box center [444, 344] width 347 height 214
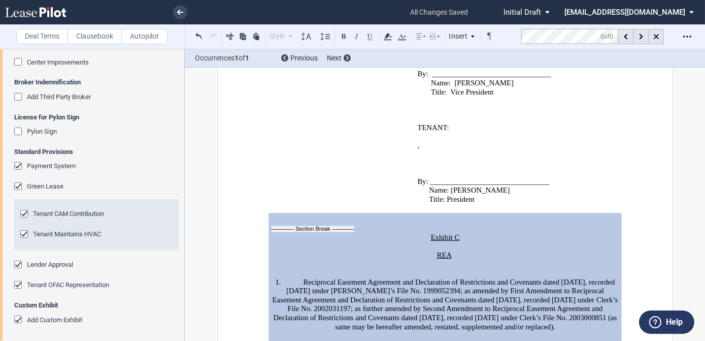
scroll to position [3524, 0]
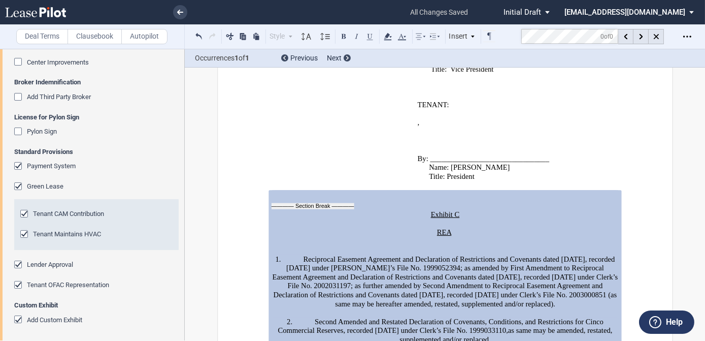
click at [437, 254] on span "1. Reciprocal Easement Agreement and Declaration of Restrictions and Covenants …" at bounding box center [445, 276] width 347 height 44
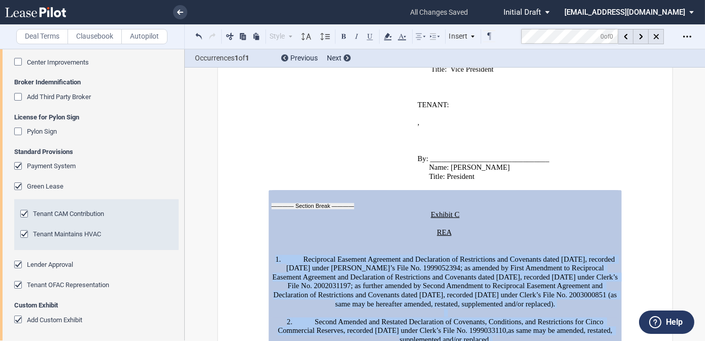
drag, startPoint x: 573, startPoint y: 294, endPoint x: 270, endPoint y: 111, distance: 354.3
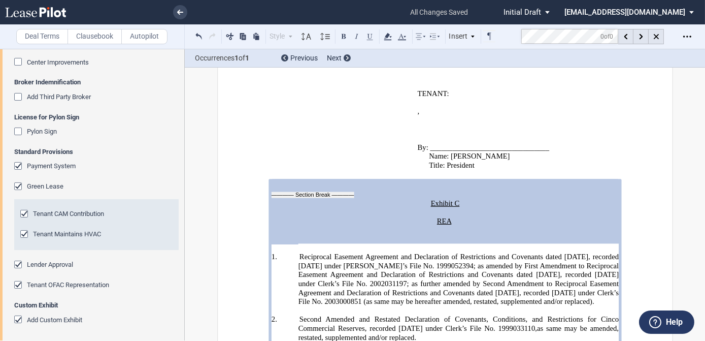
scroll to position [3541, 0]
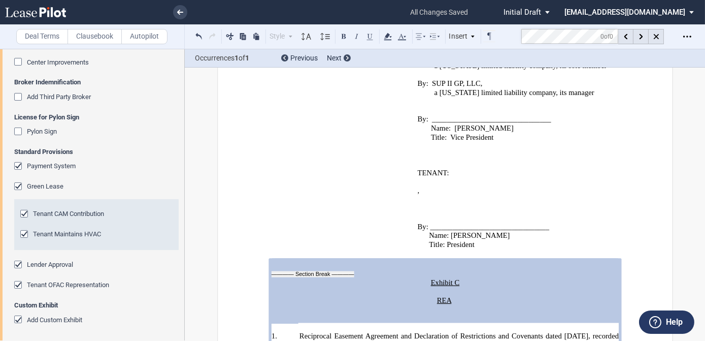
scroll to position [3402, 0]
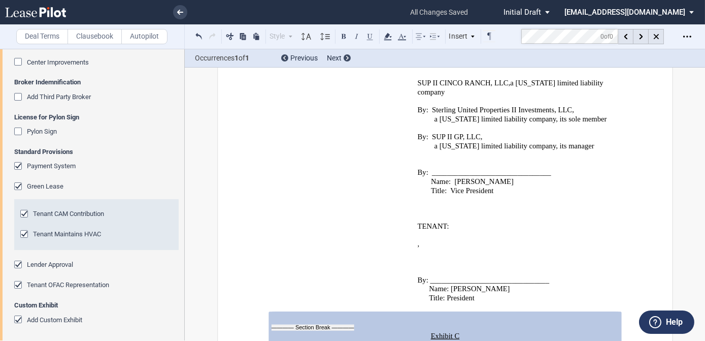
click at [357, 340] on p at bounding box center [444, 344] width 347 height 9
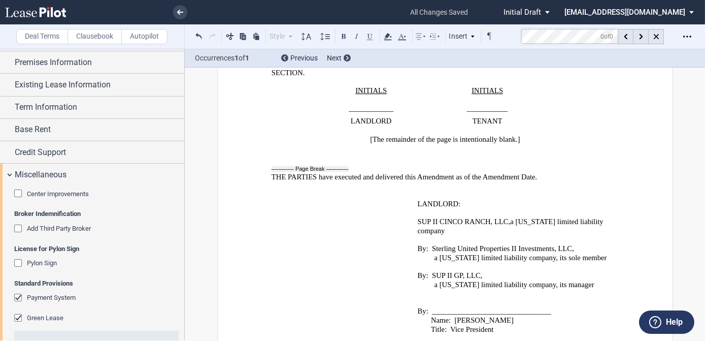
scroll to position [46, 0]
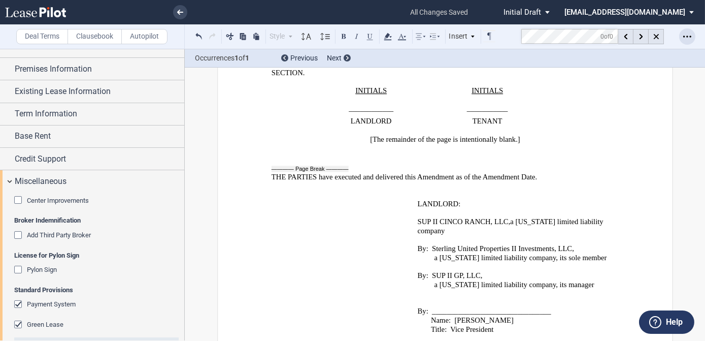
click at [688, 35] on icon "Open Lease options menu" at bounding box center [688, 36] width 8 height 8
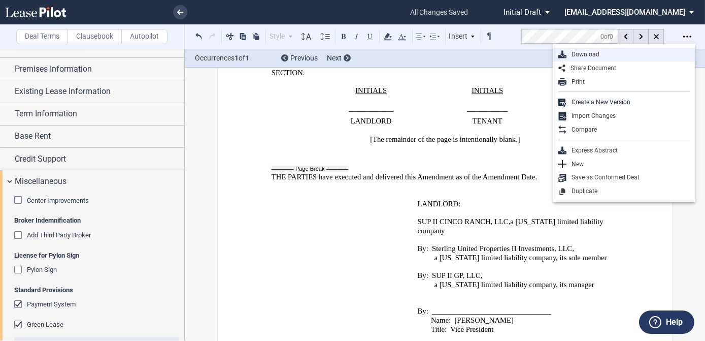
click at [620, 54] on div "Download" at bounding box center [629, 54] width 124 height 9
